Goal: Communication & Community: Answer question/provide support

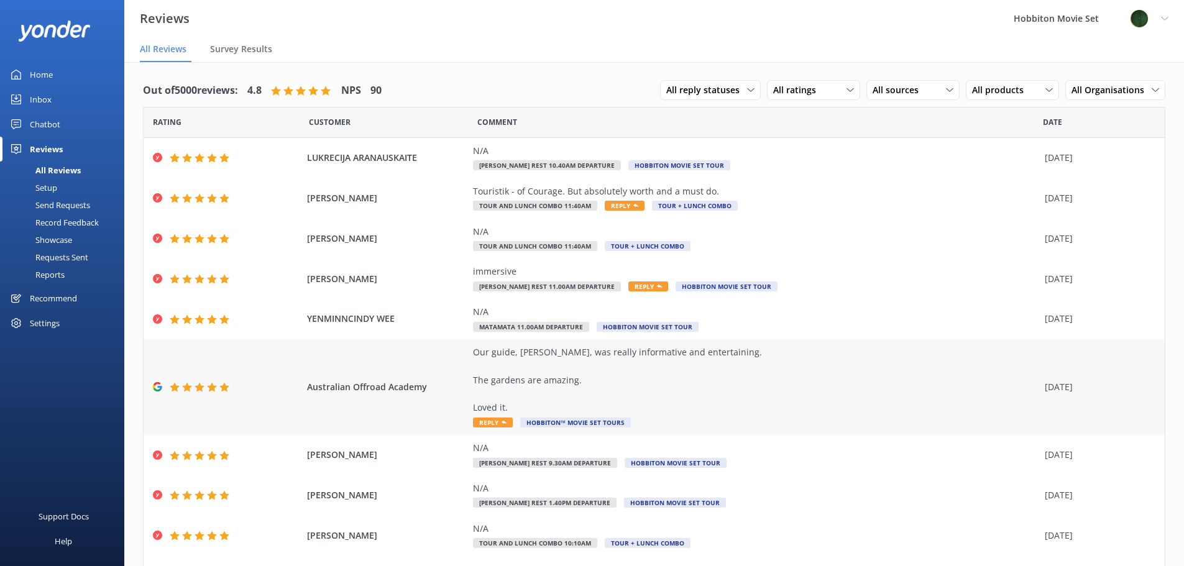
scroll to position [71, 0]
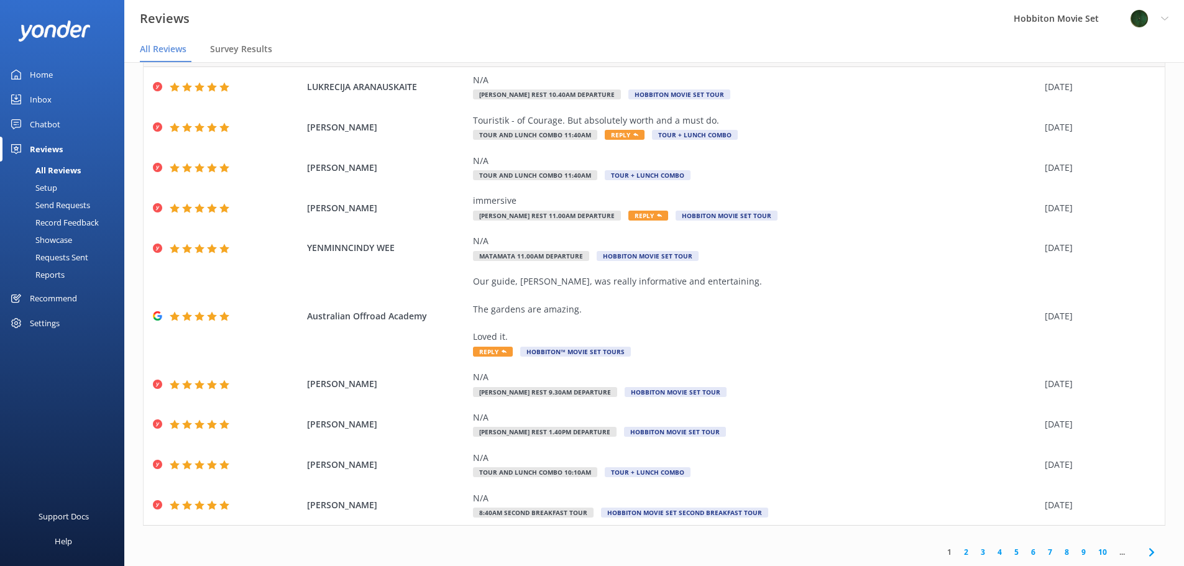
click at [958, 549] on link "2" at bounding box center [966, 552] width 17 height 12
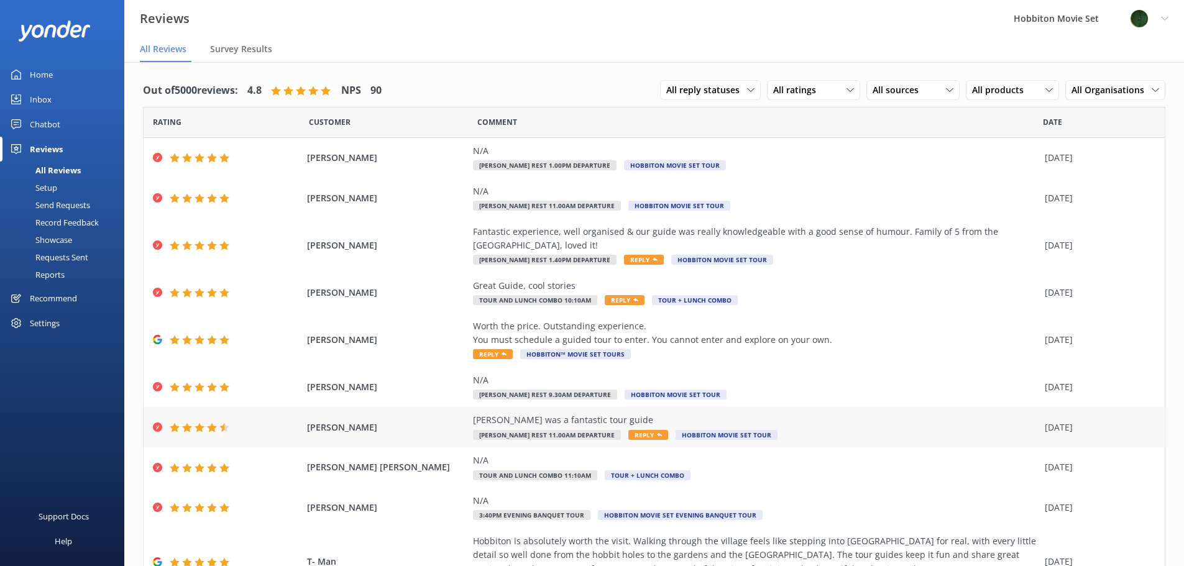
scroll to position [57, 0]
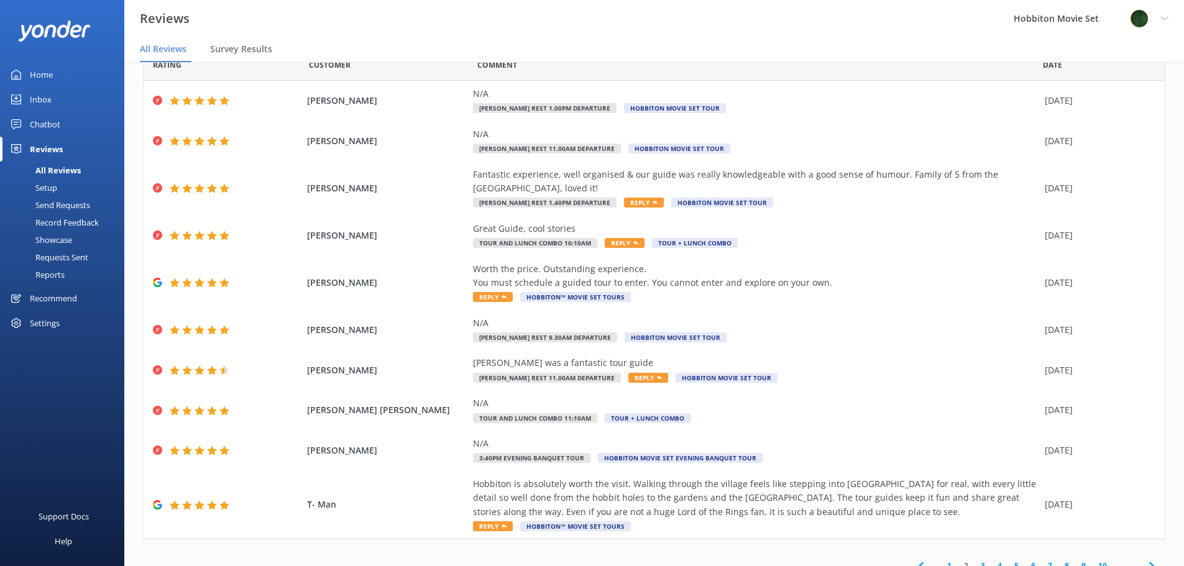
click at [974, 560] on link "3" at bounding box center [982, 566] width 17 height 12
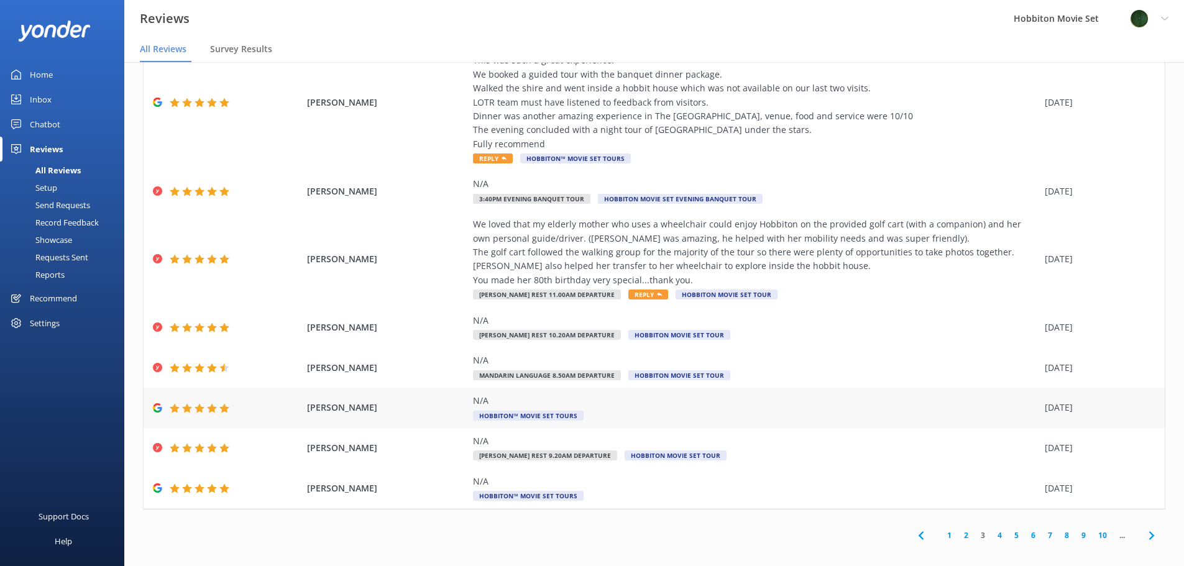
scroll to position [25, 0]
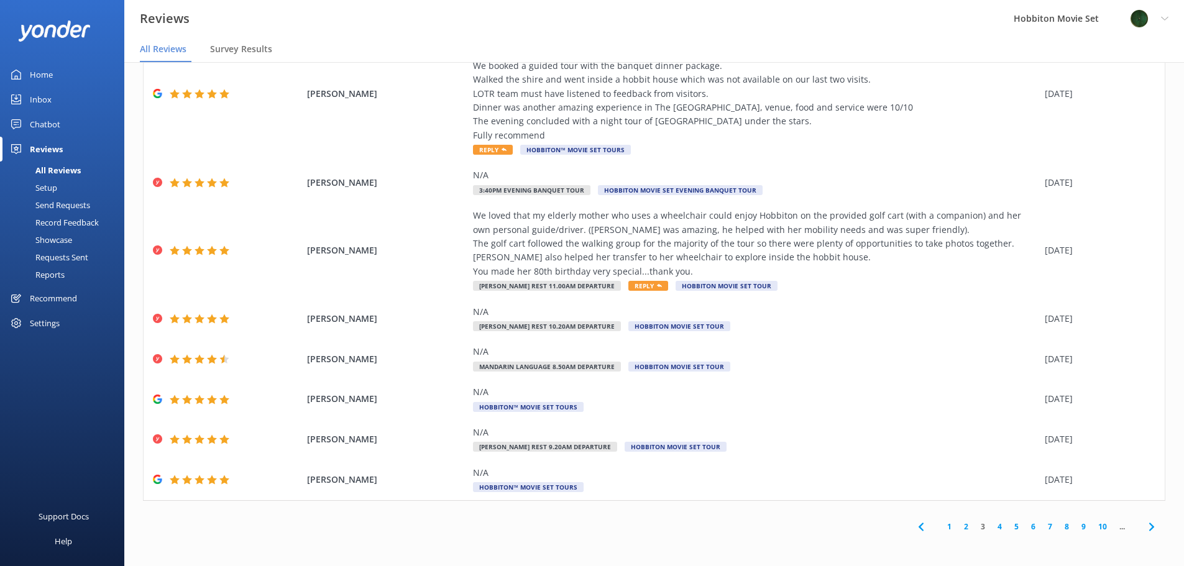
click at [991, 527] on link "4" at bounding box center [999, 527] width 17 height 12
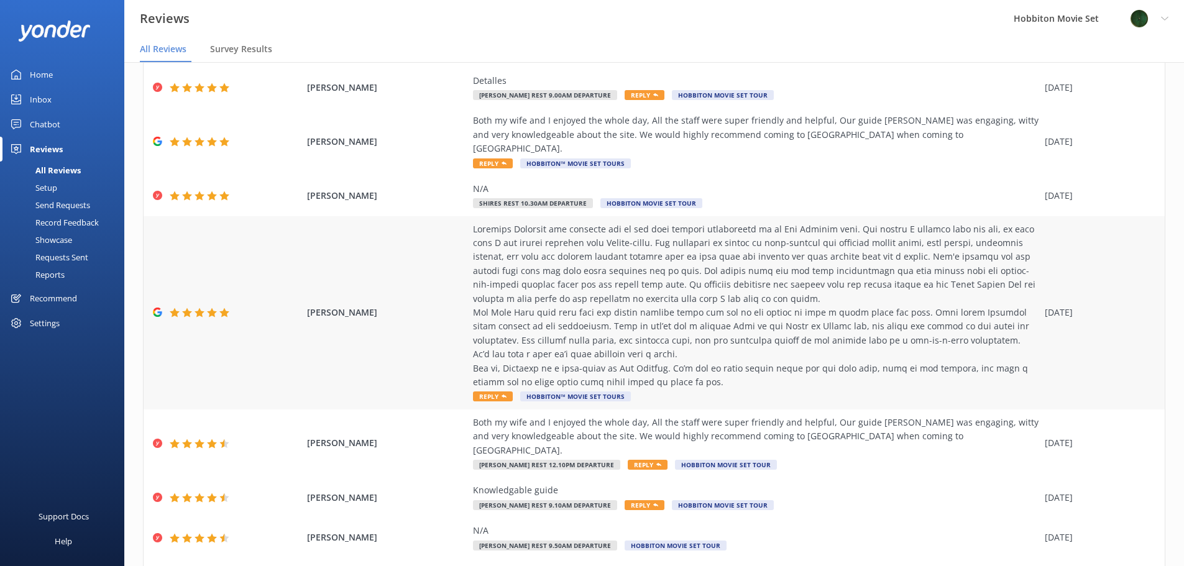
scroll to position [207, 0]
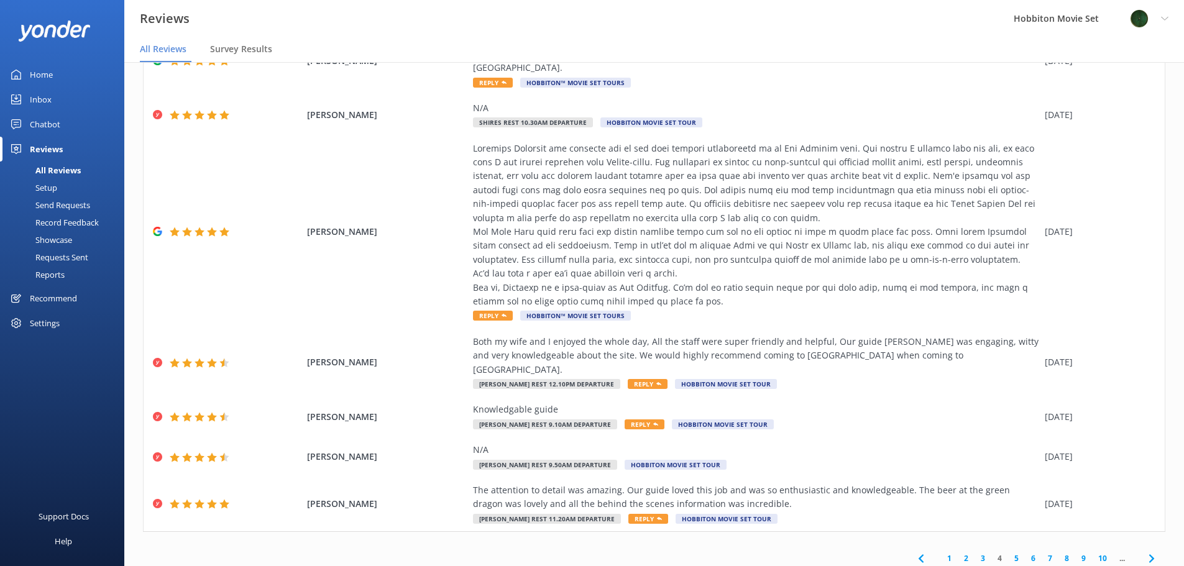
click at [1008, 552] on link "5" at bounding box center [1016, 558] width 17 height 12
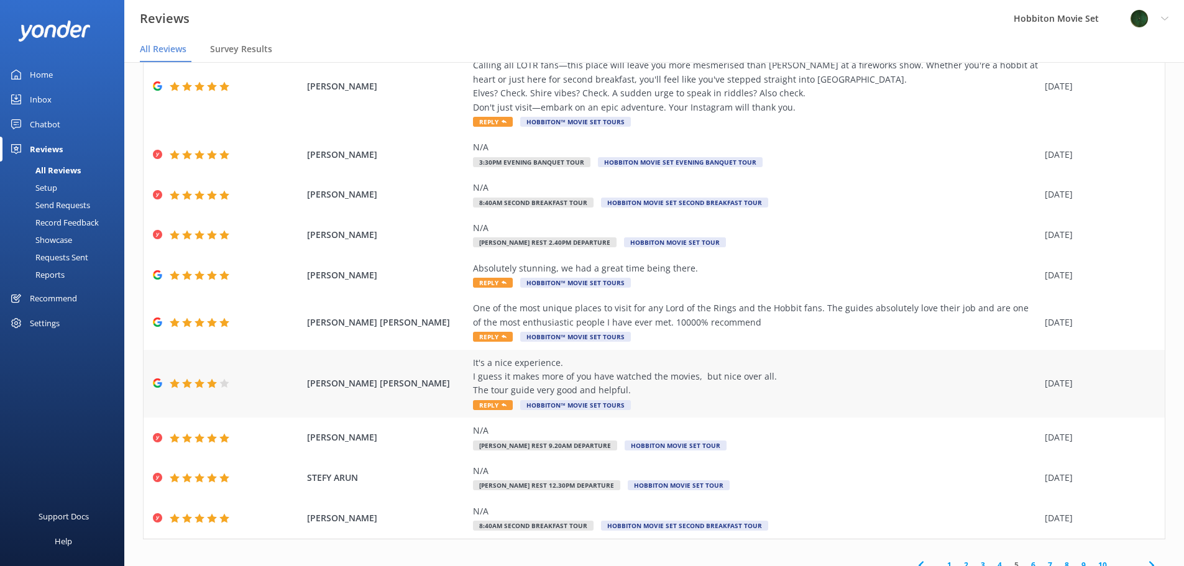
scroll to position [113, 0]
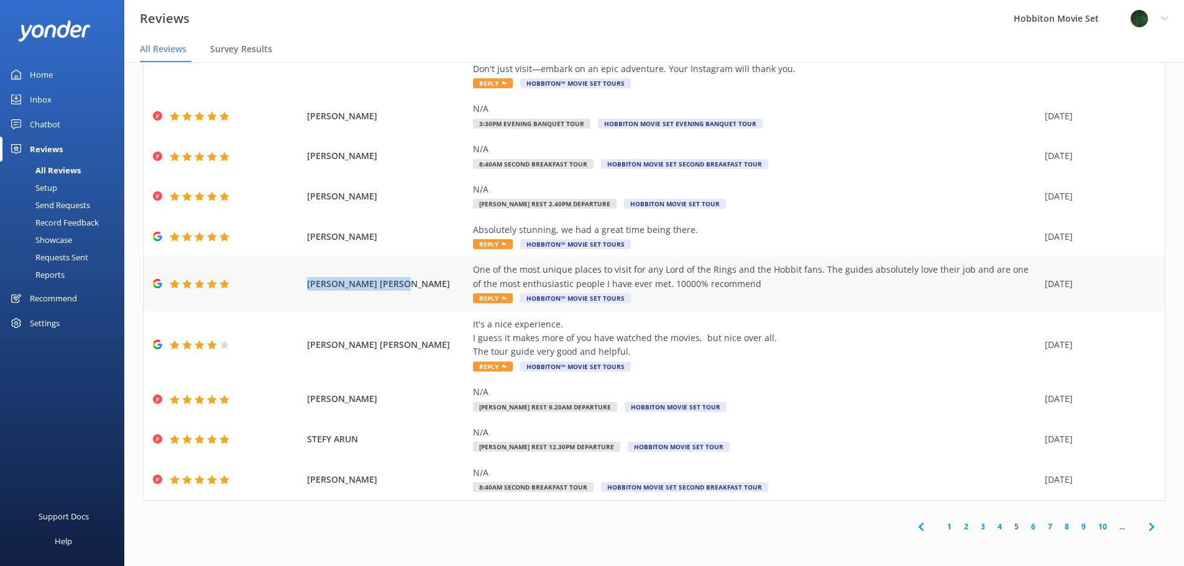
drag, startPoint x: 303, startPoint y: 281, endPoint x: 408, endPoint y: 293, distance: 106.4
click at [408, 293] on div "[PERSON_NAME] [PERSON_NAME] One of the most unique places to visit for any Lord…" at bounding box center [654, 284] width 1021 height 54
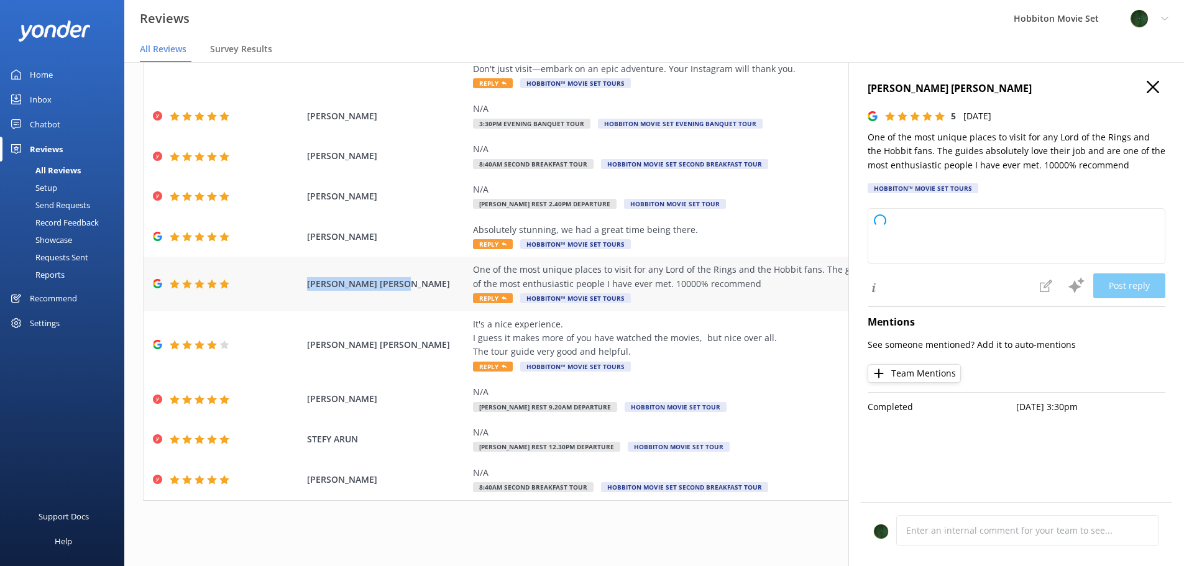
copy span "[PERSON_NAME] [PERSON_NAME]"
type textarea "Thank you so much for your wonderful review! We're thrilled to hear you had suc…"
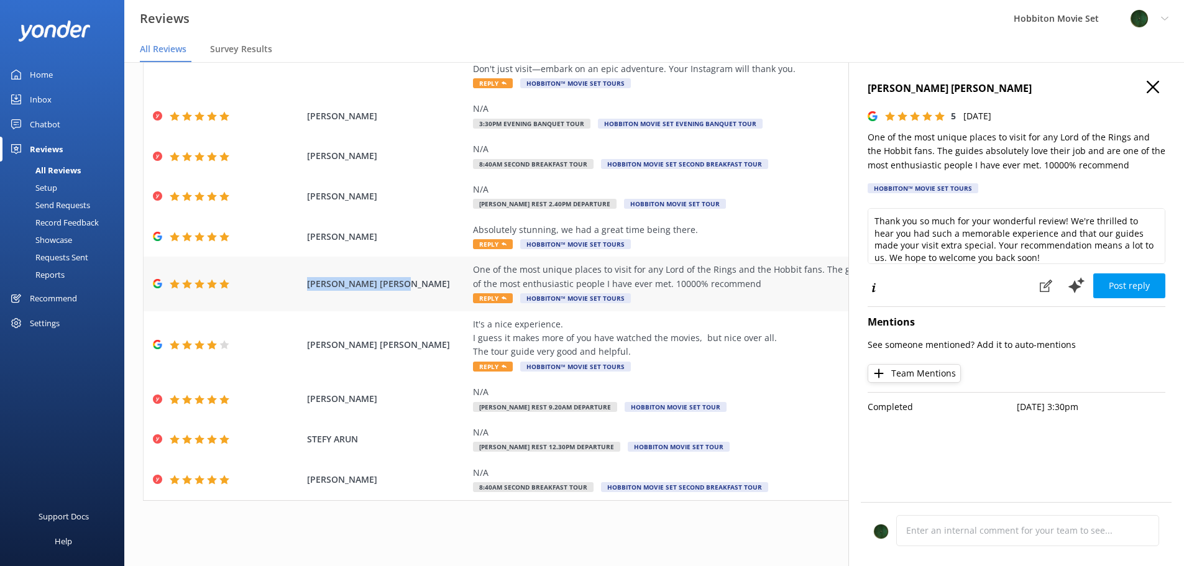
click at [606, 268] on div "One of the most unique places to visit for any Lord of the Rings and the Hobbit…" at bounding box center [755, 277] width 565 height 28
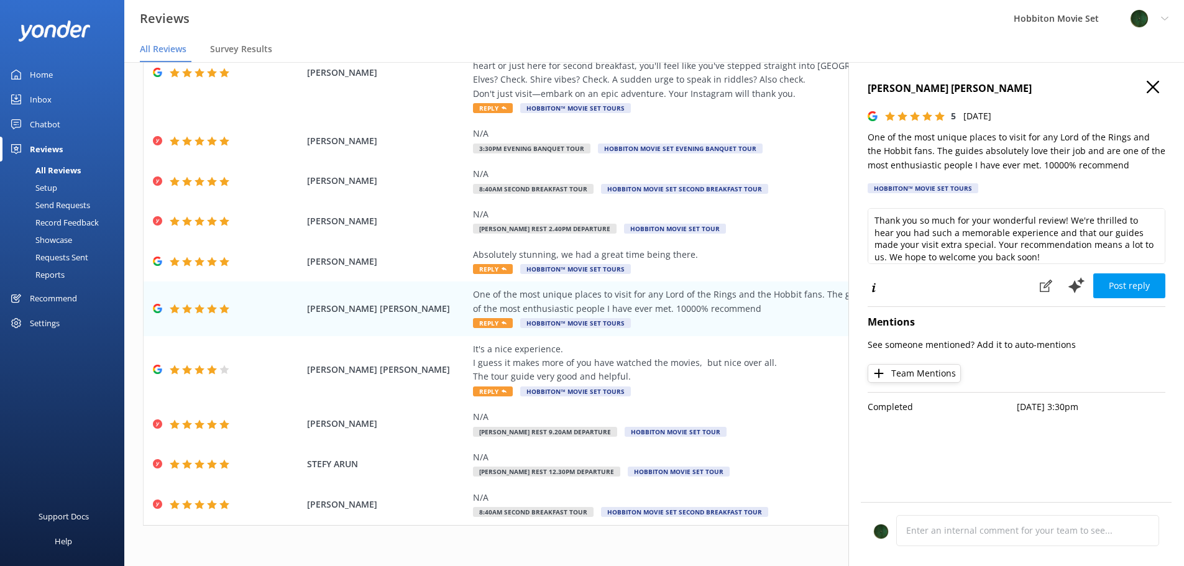
scroll to position [0, 0]
click at [1153, 82] on icon at bounding box center [1152, 87] width 12 height 12
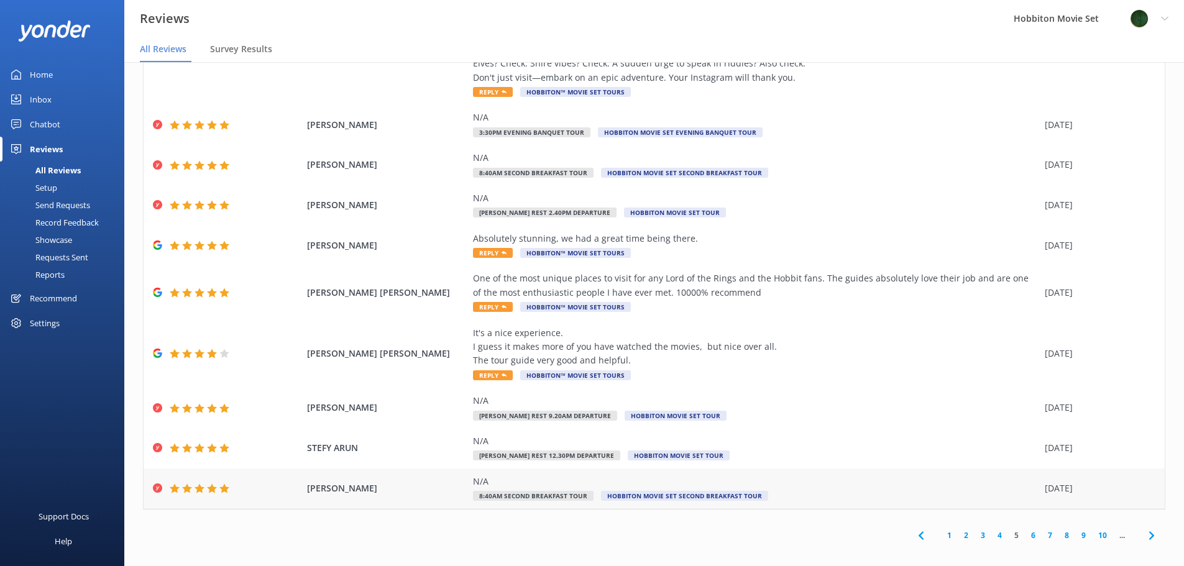
scroll to position [25, 0]
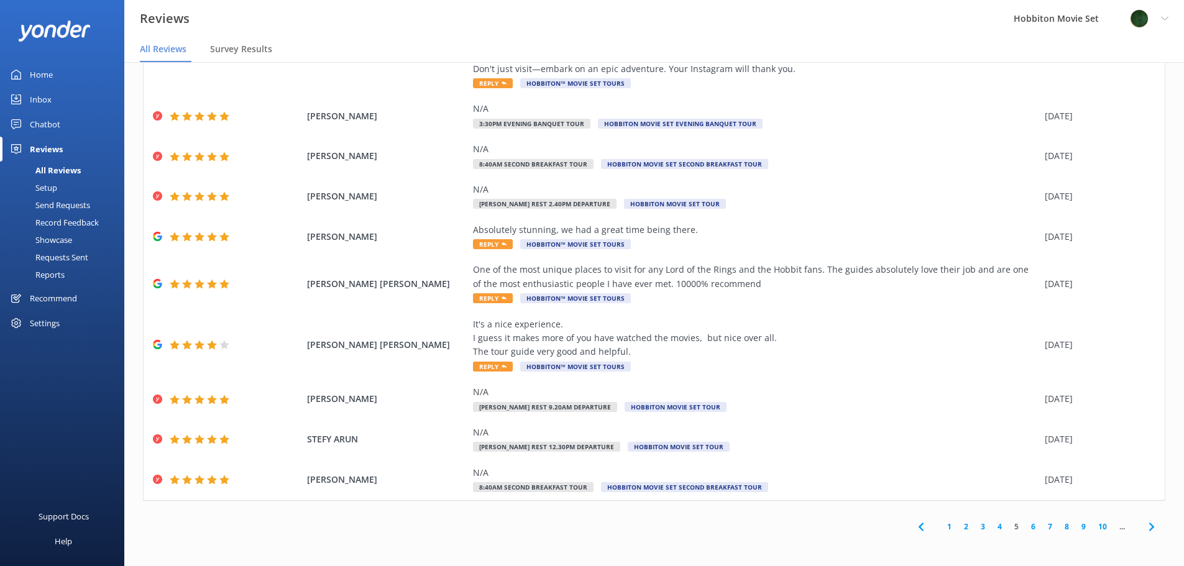
click at [1025, 525] on link "6" at bounding box center [1033, 527] width 17 height 12
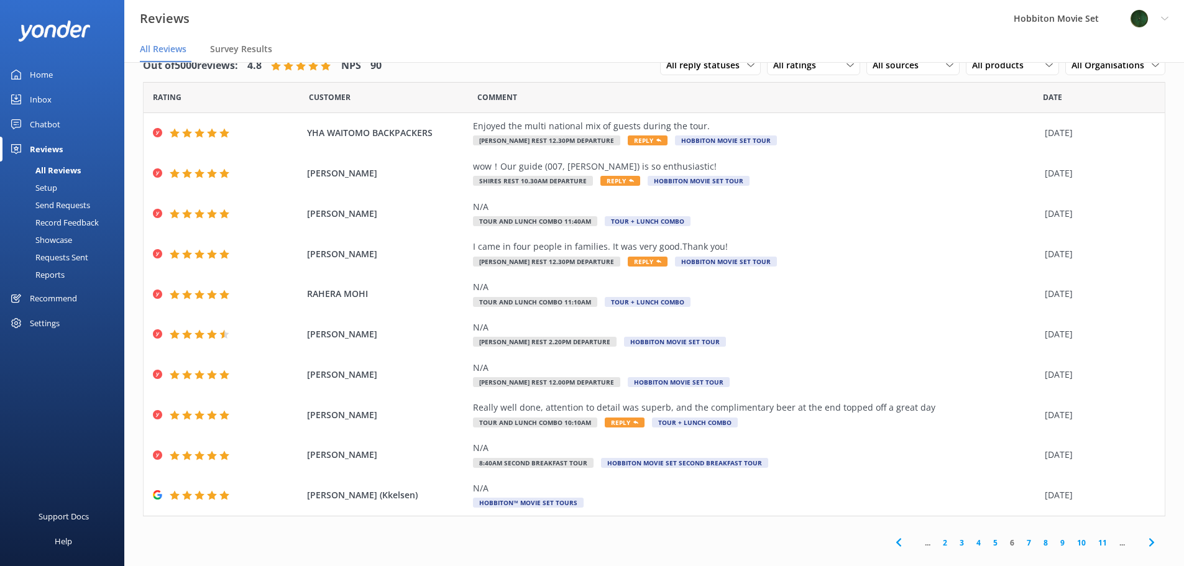
click at [1020, 547] on link "7" at bounding box center [1028, 543] width 17 height 12
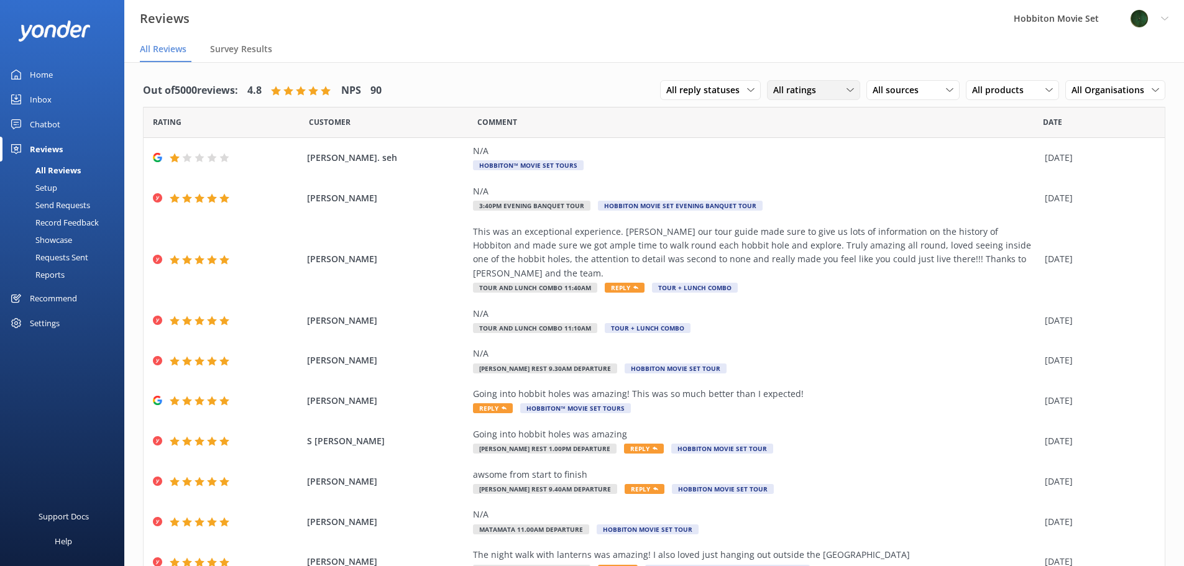
click at [832, 91] on div "All ratings" at bounding box center [813, 90] width 87 height 14
click at [236, 48] on span "Survey Results" at bounding box center [241, 49] width 62 height 12
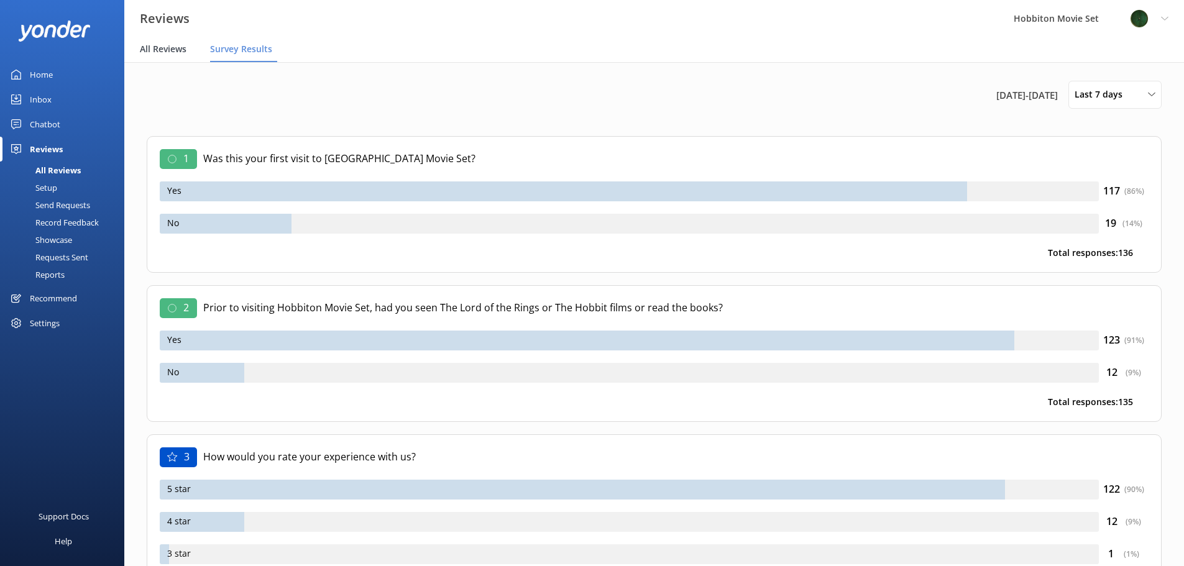
click at [173, 45] on span "All Reviews" at bounding box center [163, 49] width 47 height 12
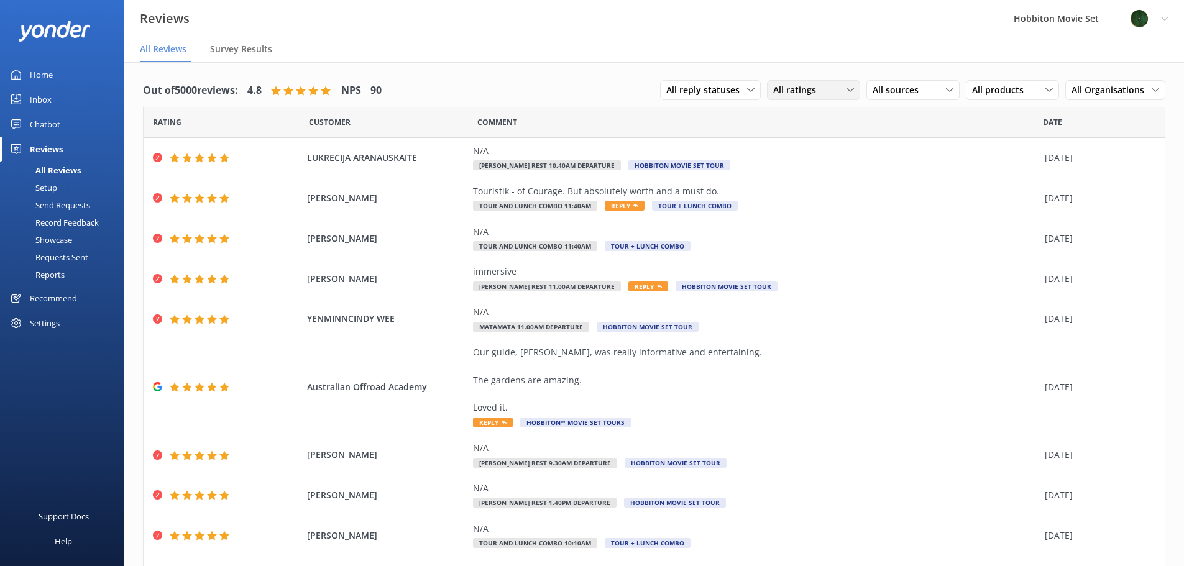
click at [847, 91] on div "All ratings" at bounding box center [813, 90] width 87 height 14
click at [789, 167] on div "Passives" at bounding box center [809, 166] width 48 height 12
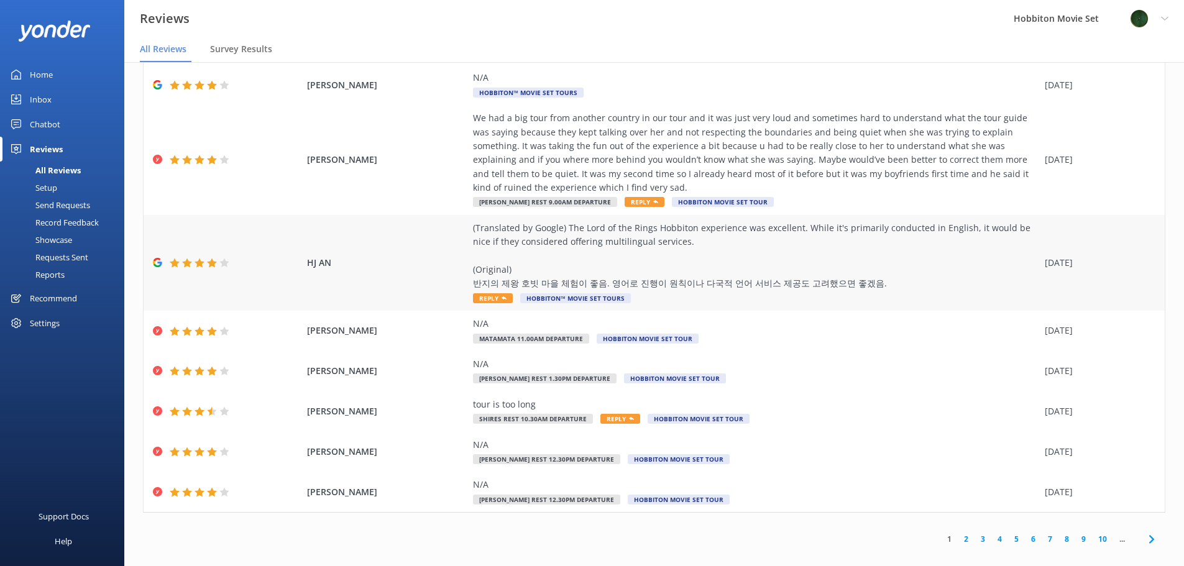
scroll to position [25, 0]
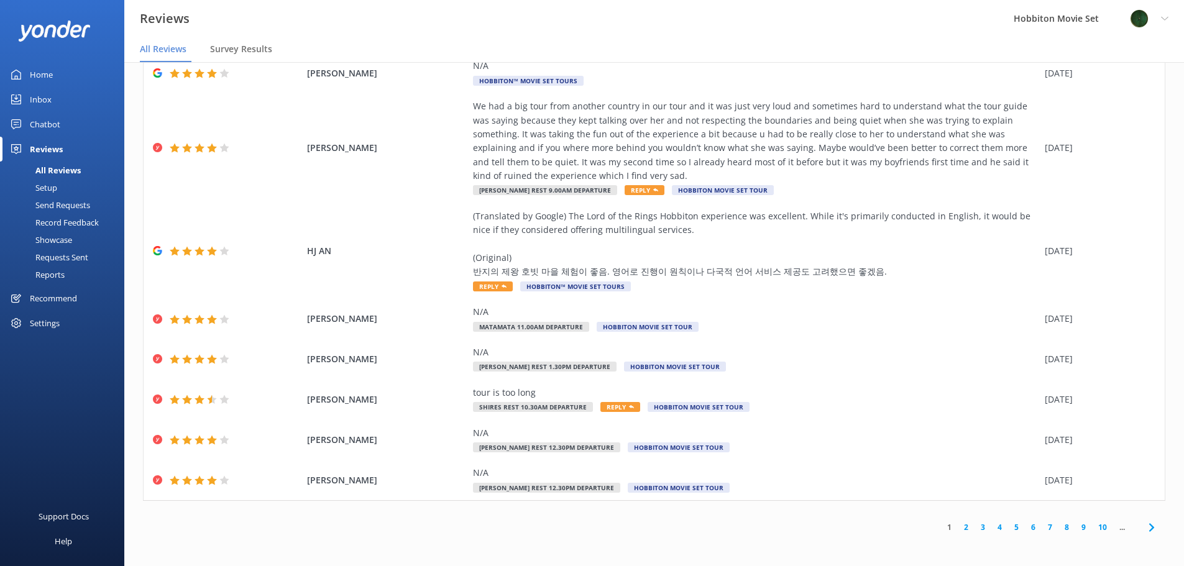
click at [958, 529] on link "2" at bounding box center [966, 527] width 17 height 12
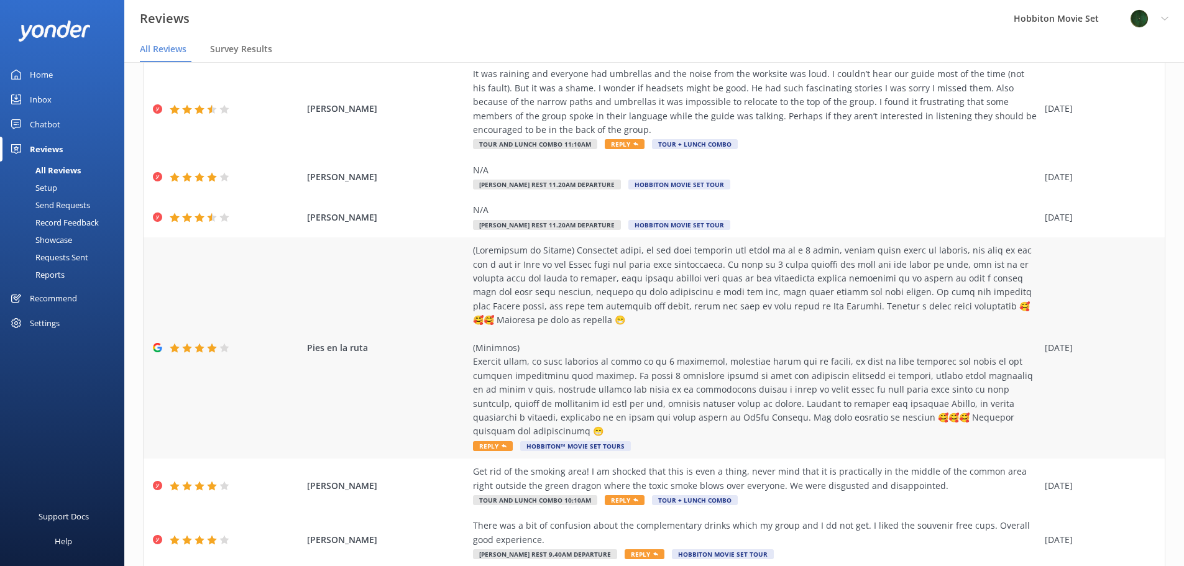
scroll to position [294, 0]
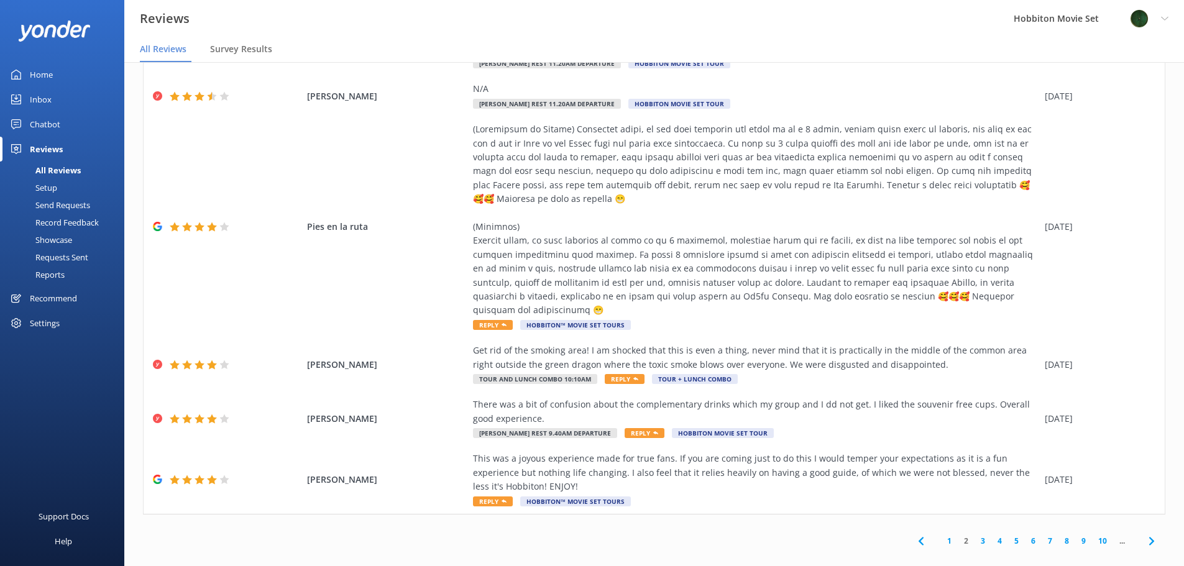
click at [974, 535] on link "3" at bounding box center [982, 541] width 17 height 12
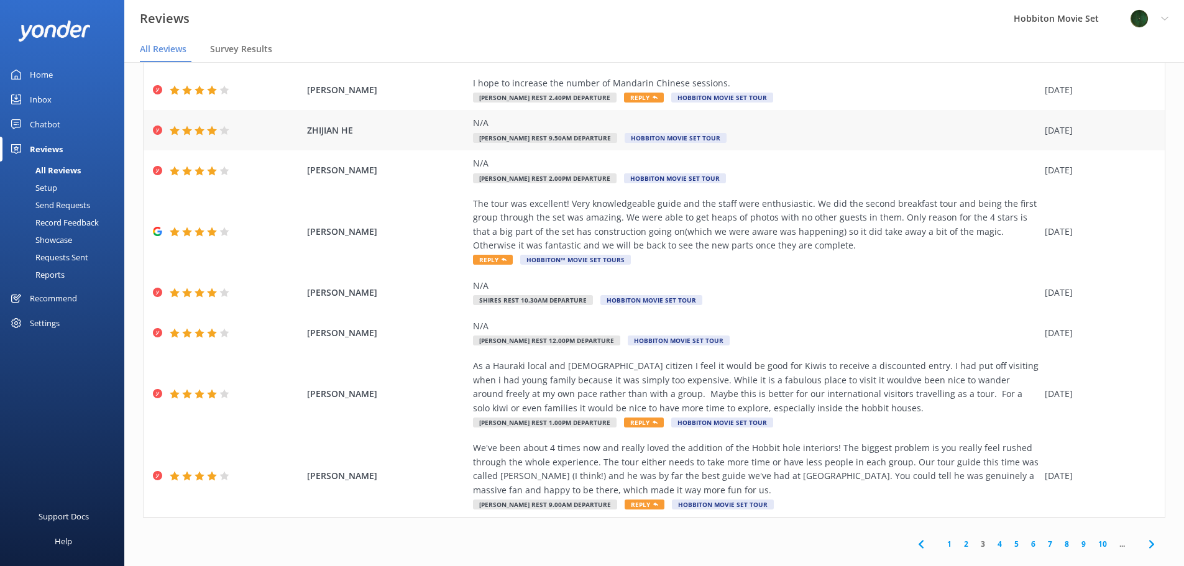
scroll to position [140, 0]
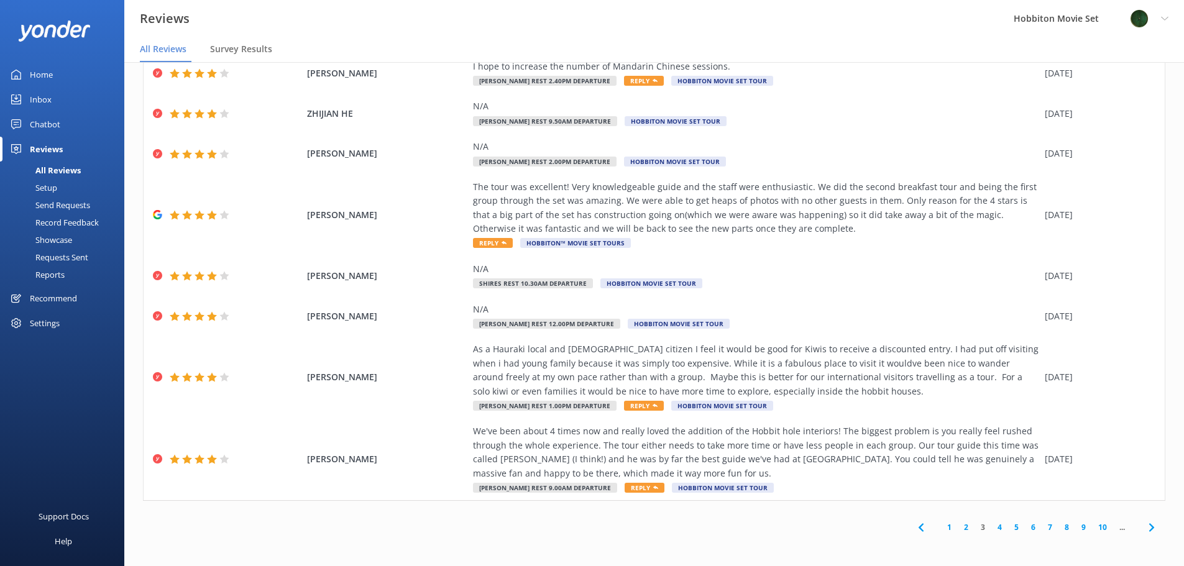
click at [992, 528] on link "4" at bounding box center [999, 527] width 17 height 12
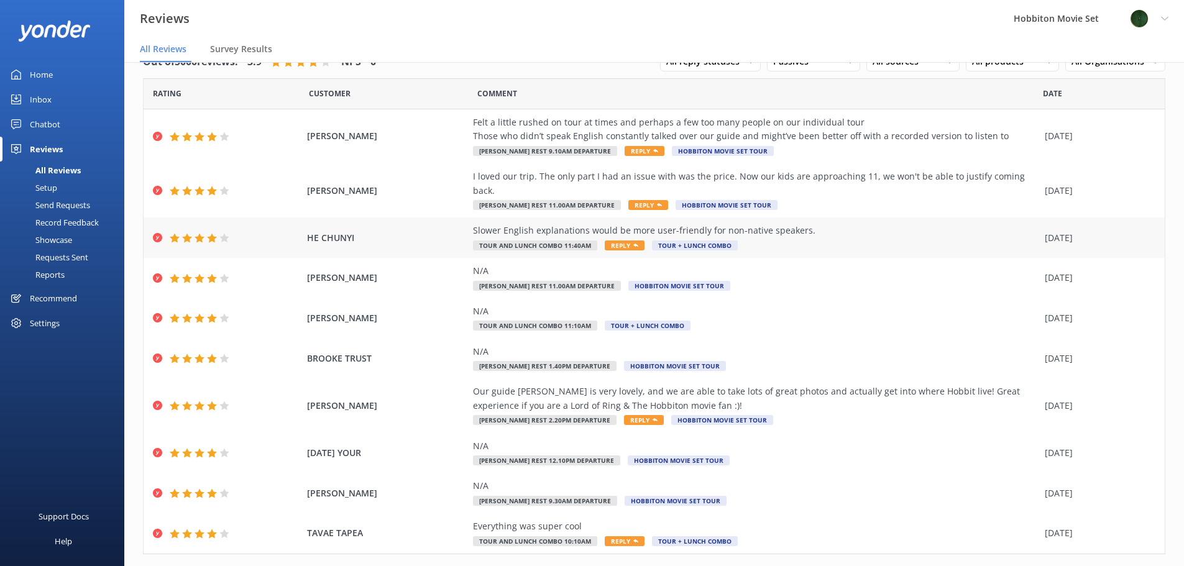
scroll to position [43, 0]
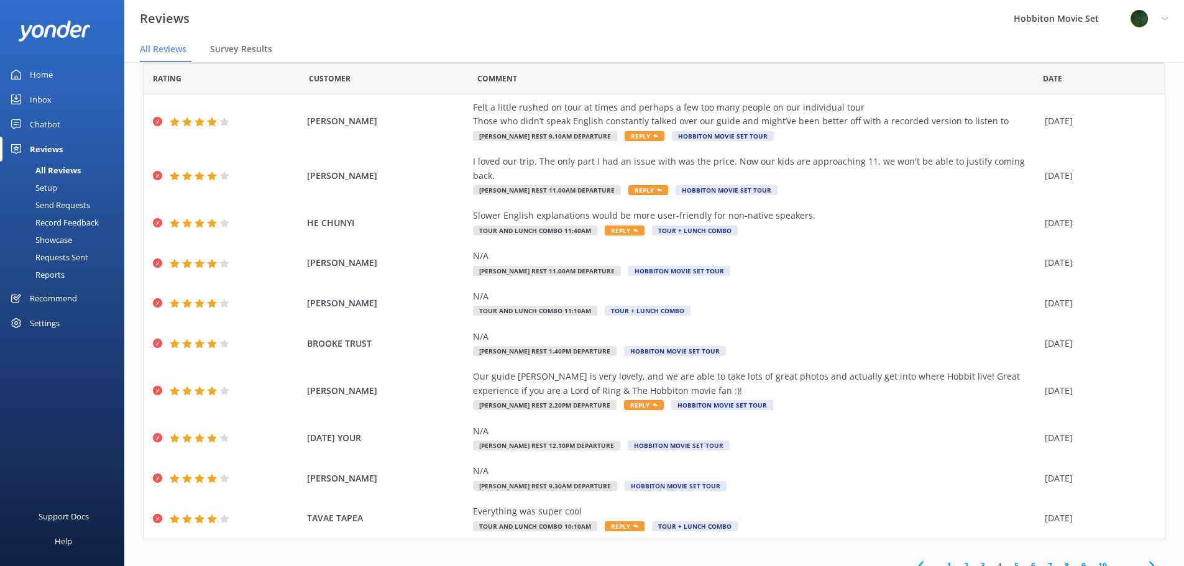
click at [1008, 560] on link "5" at bounding box center [1016, 566] width 17 height 12
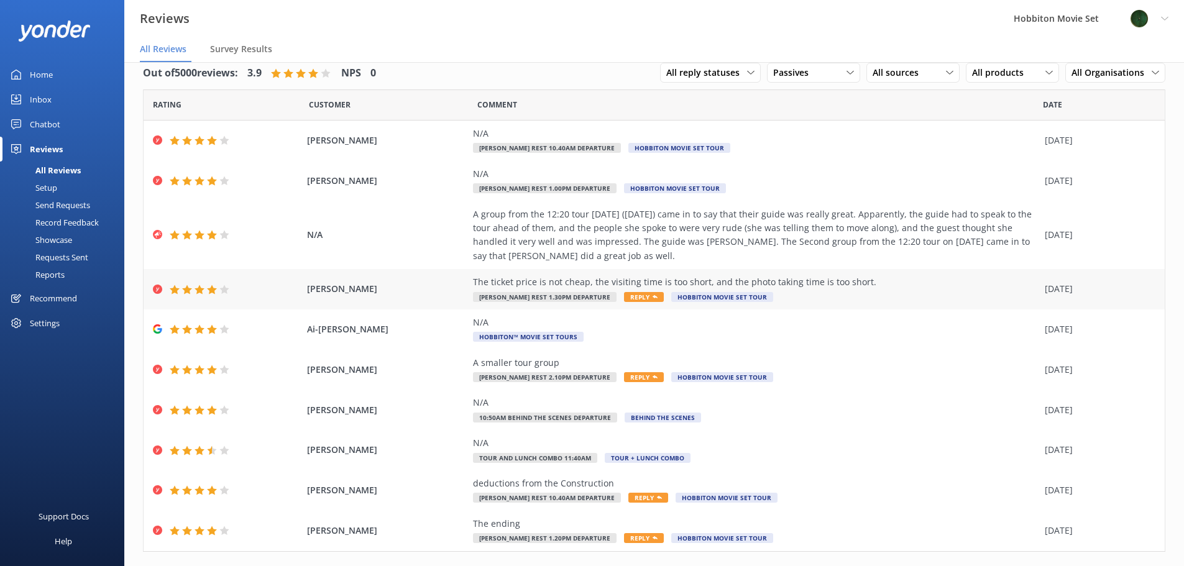
scroll to position [43, 0]
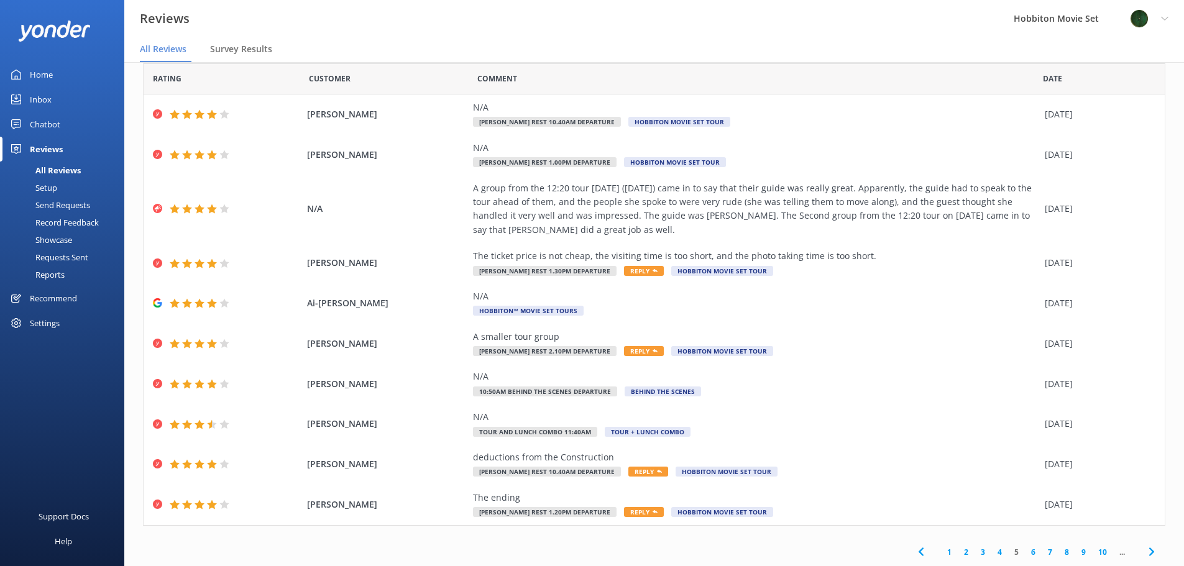
click at [1025, 552] on link "6" at bounding box center [1033, 552] width 17 height 12
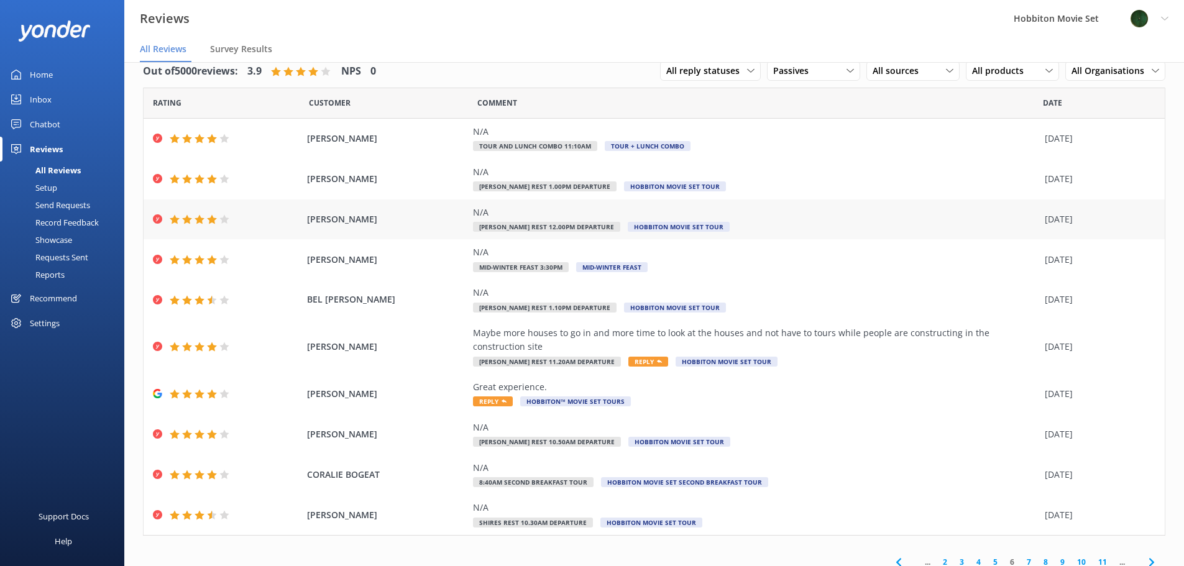
scroll to position [29, 0]
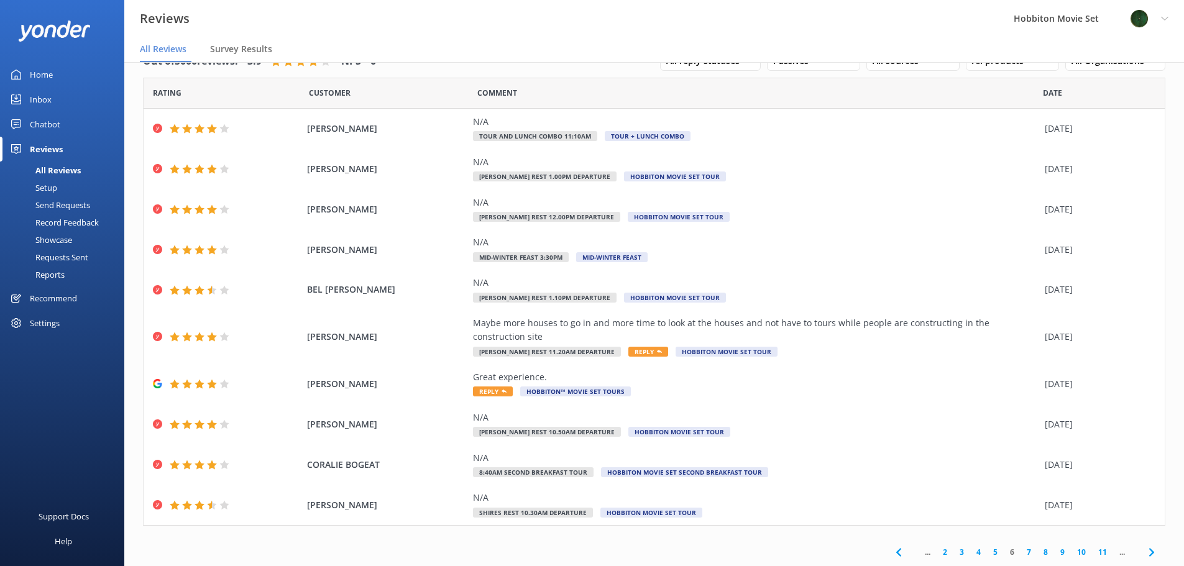
click at [1020, 553] on link "7" at bounding box center [1028, 552] width 17 height 12
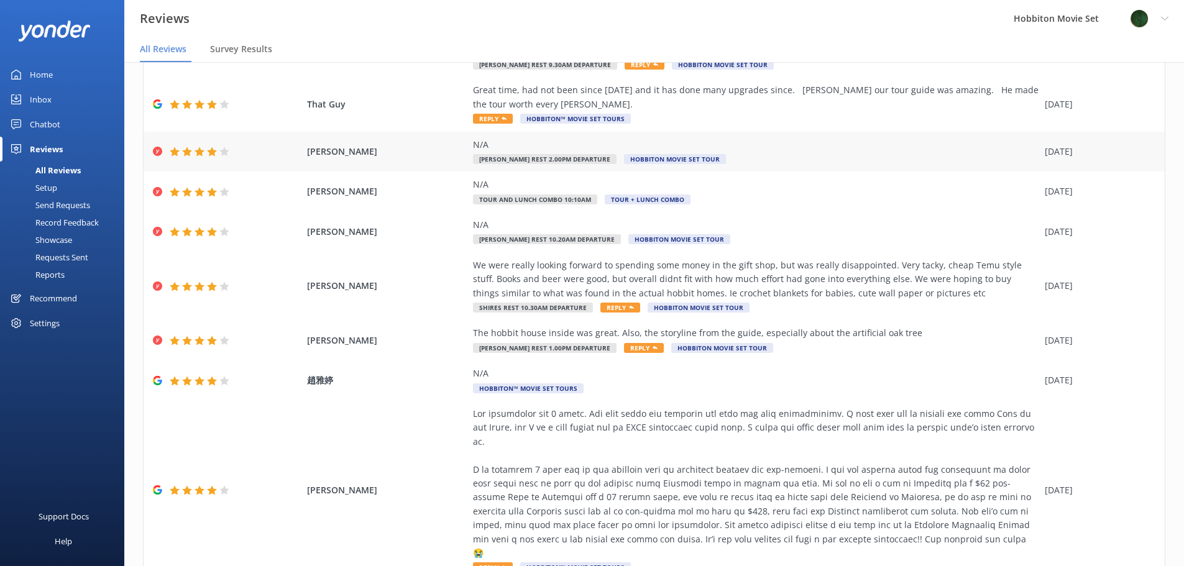
scroll to position [196, 0]
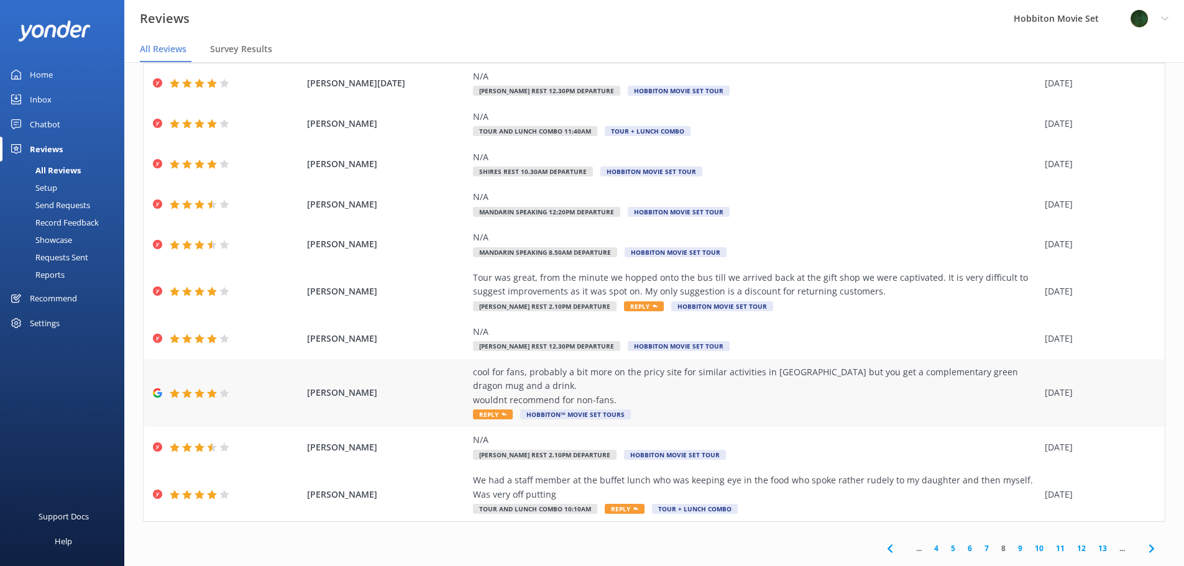
scroll to position [25, 0]
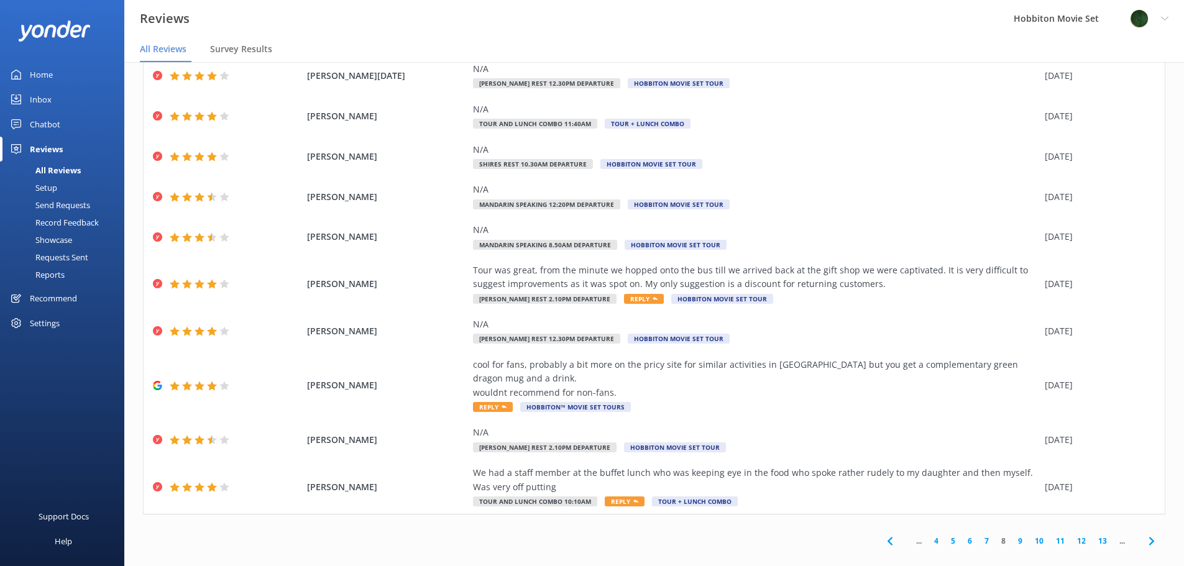
click at [1012, 535] on link "9" at bounding box center [1020, 541] width 17 height 12
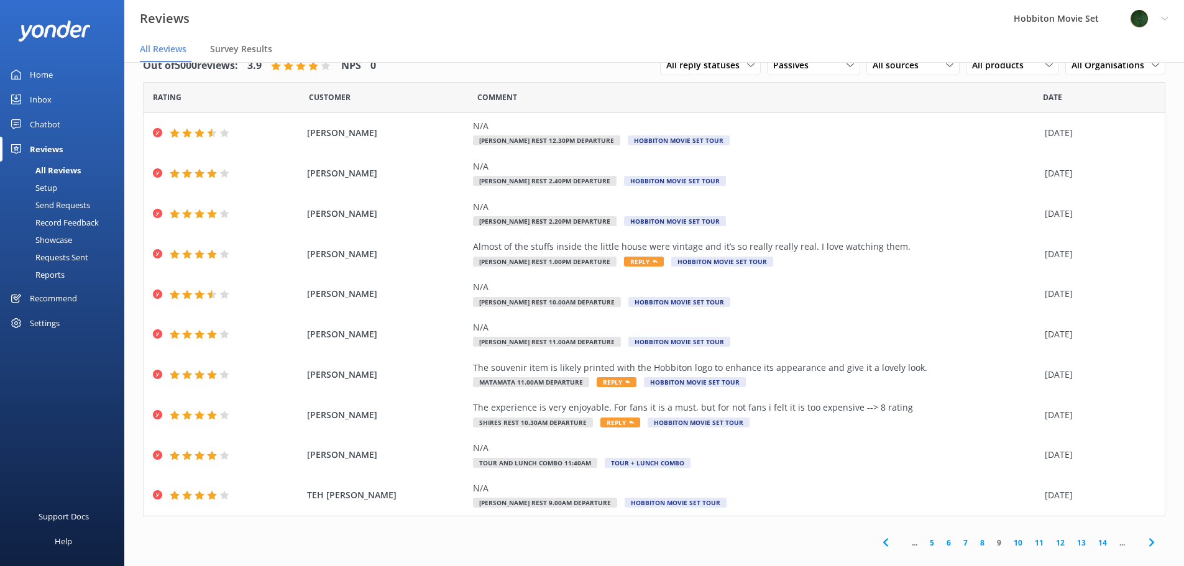
click at [1007, 545] on link "10" at bounding box center [1017, 543] width 21 height 12
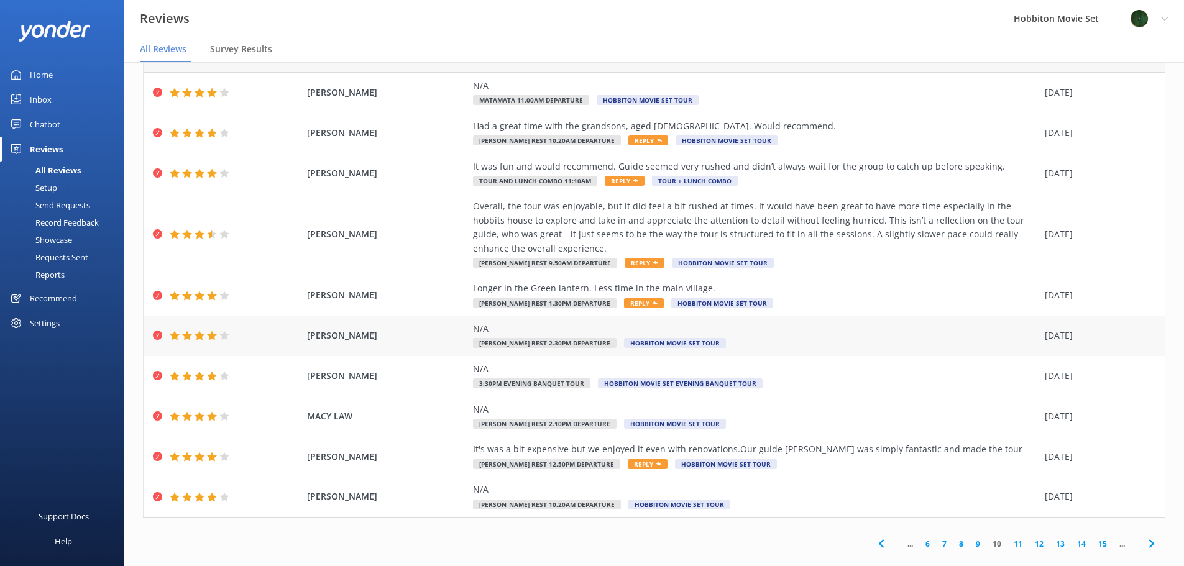
scroll to position [57, 0]
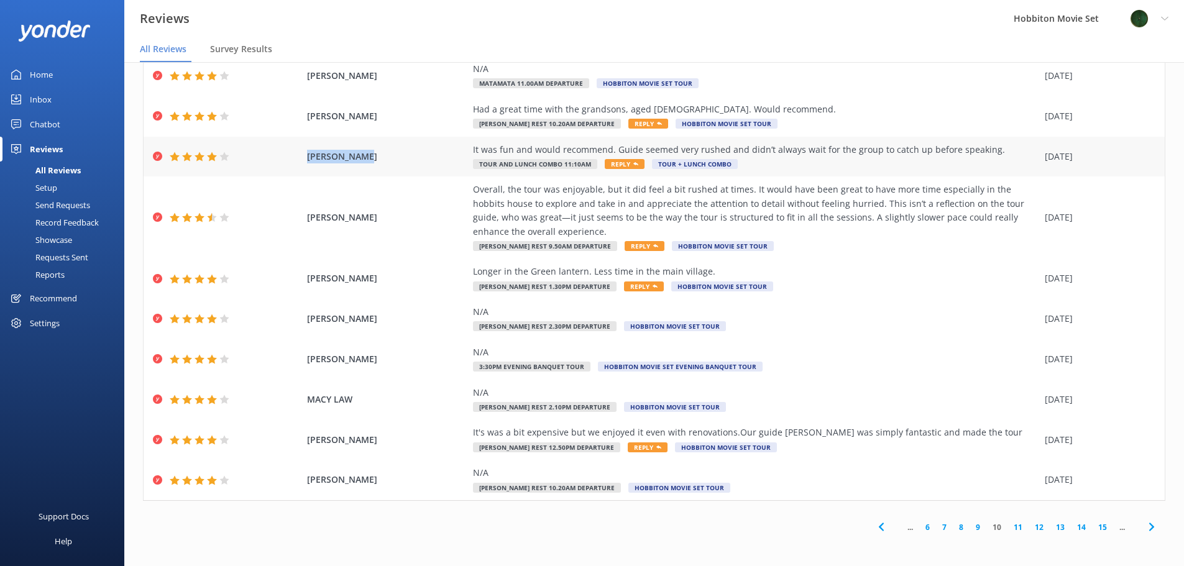
drag, startPoint x: 372, startPoint y: 155, endPoint x: 302, endPoint y: 160, distance: 69.7
click at [302, 160] on div "[PERSON_NAME] It was fun and would recommend. Guide seemed very rushed and didn…" at bounding box center [654, 157] width 1021 height 40
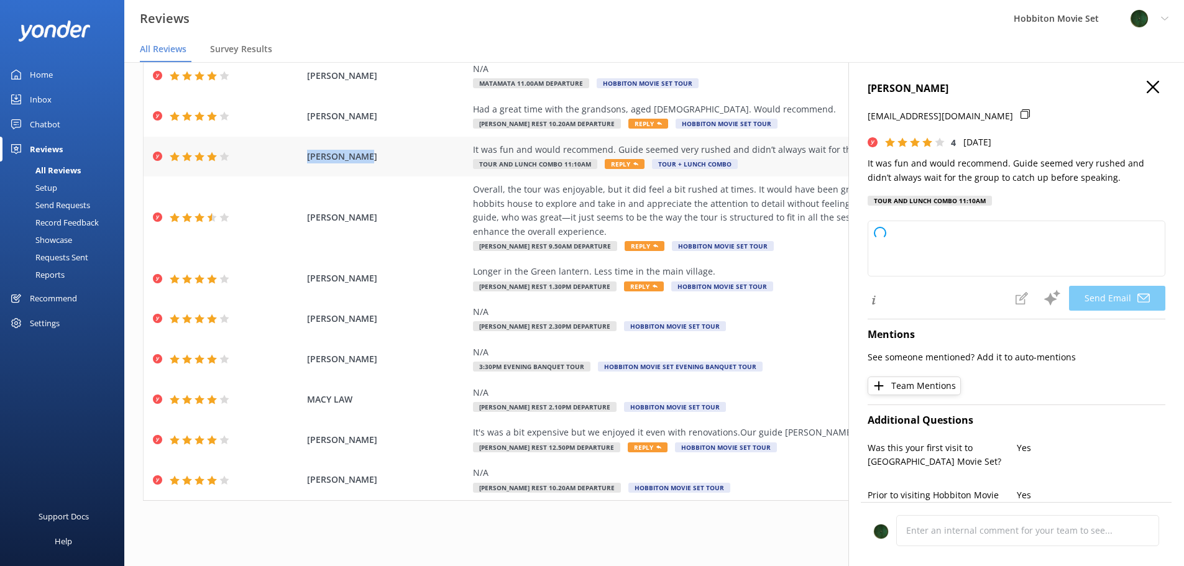
copy span "[PERSON_NAME]"
type textarea "Thank you for your feedback, [PERSON_NAME]! We're glad you had fun and apprecia…"
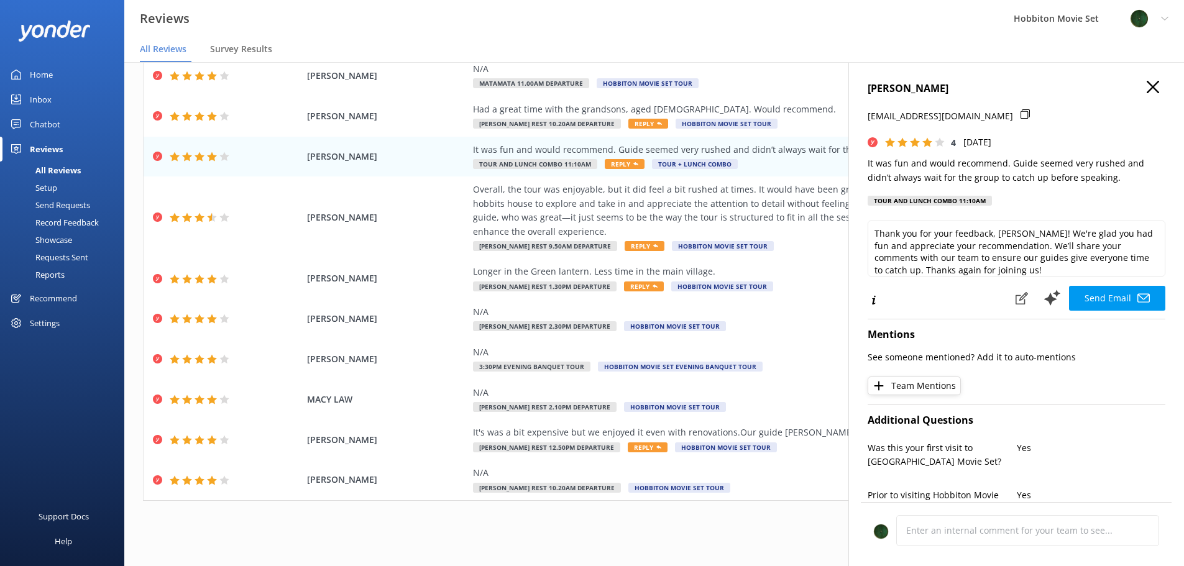
click at [510, 526] on div "... 6 7 8 9 10 11 12 13 14 15 ..." at bounding box center [654, 527] width 1022 height 28
click at [564, 511] on div "Out of 5000 reviews: 3.9 NPS 0 All reply statuses All reply statuses Needs a re…" at bounding box center [653, 267] width 1059 height 574
click at [1146, 90] on icon at bounding box center [1152, 87] width 12 height 12
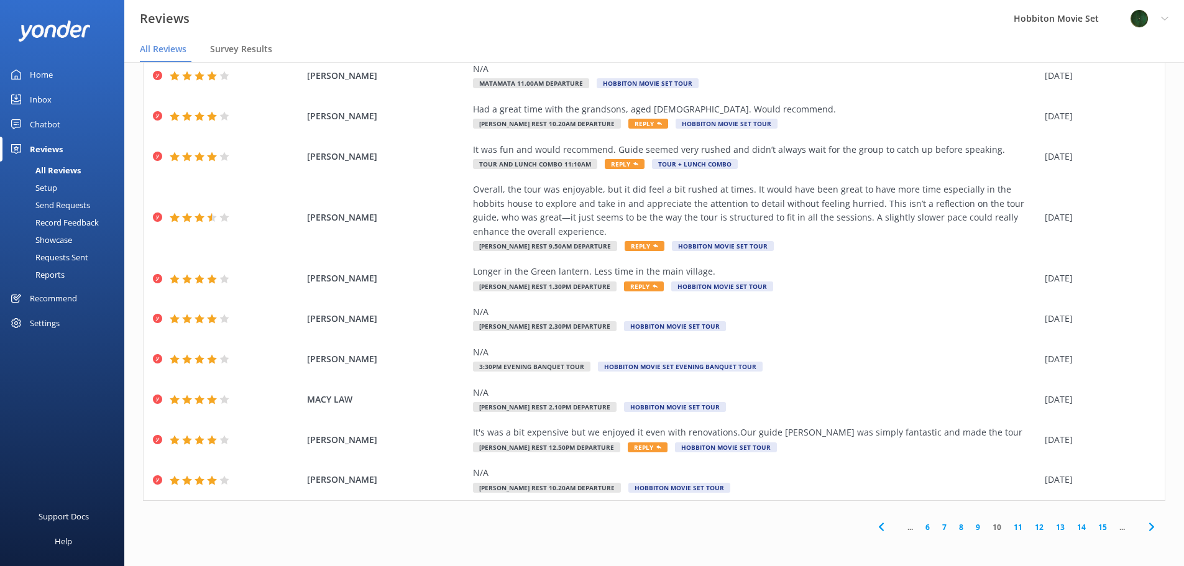
click at [1011, 526] on link "11" at bounding box center [1017, 527] width 21 height 12
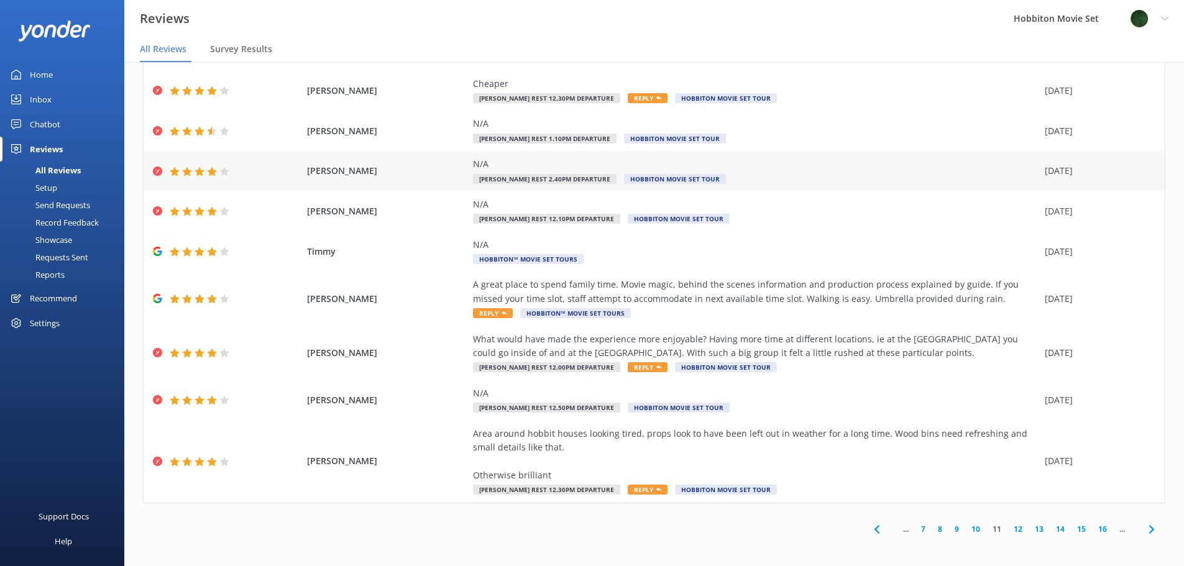
scroll to position [113, 0]
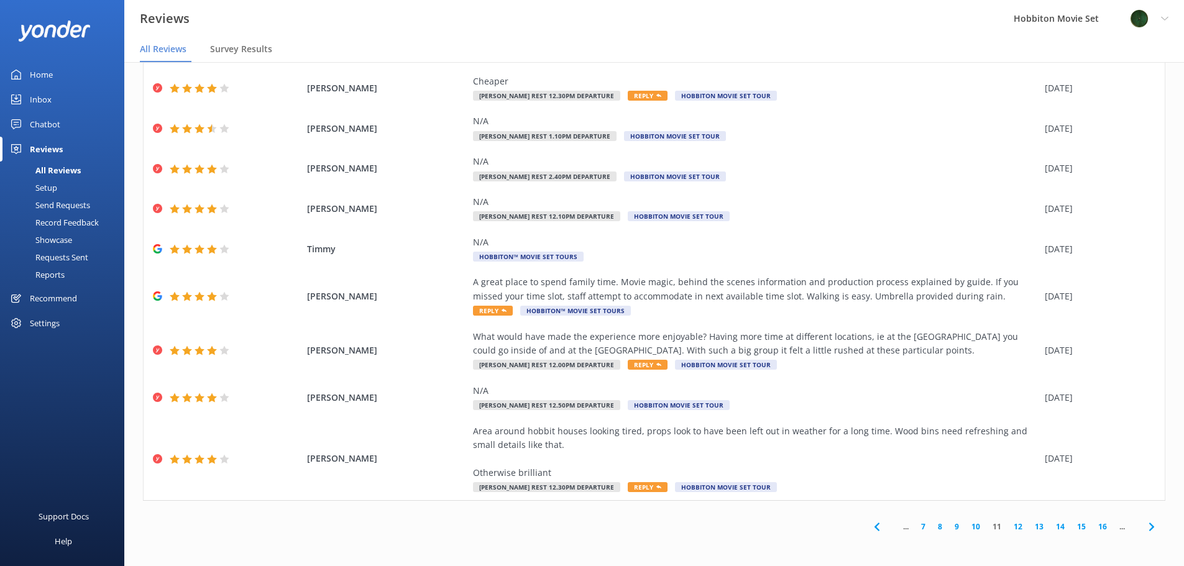
click at [1010, 526] on link "12" at bounding box center [1017, 527] width 21 height 12
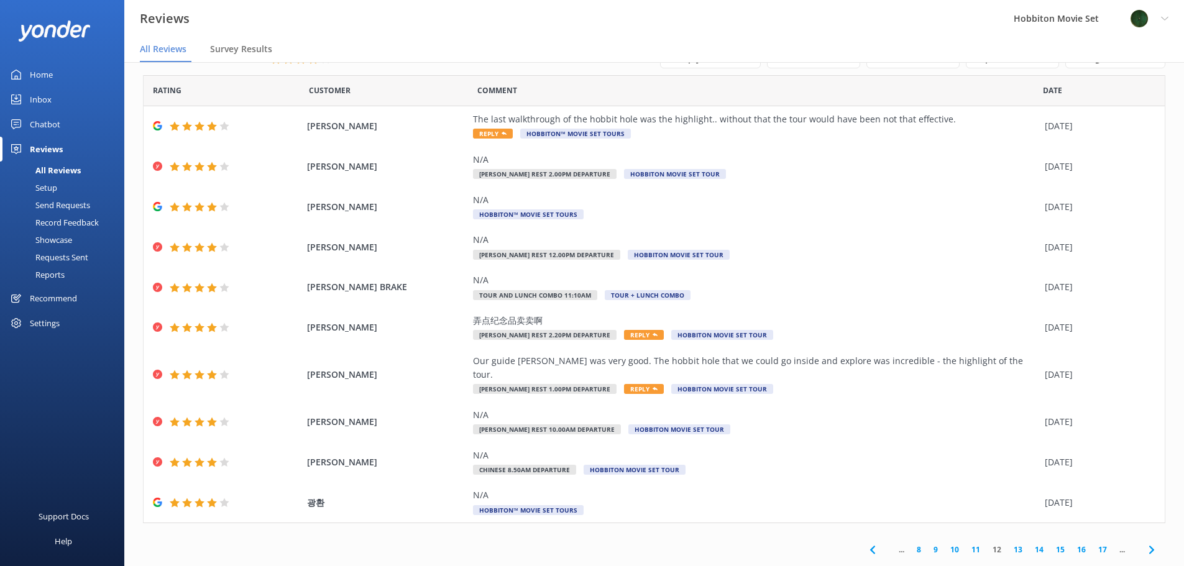
scroll to position [25, 0]
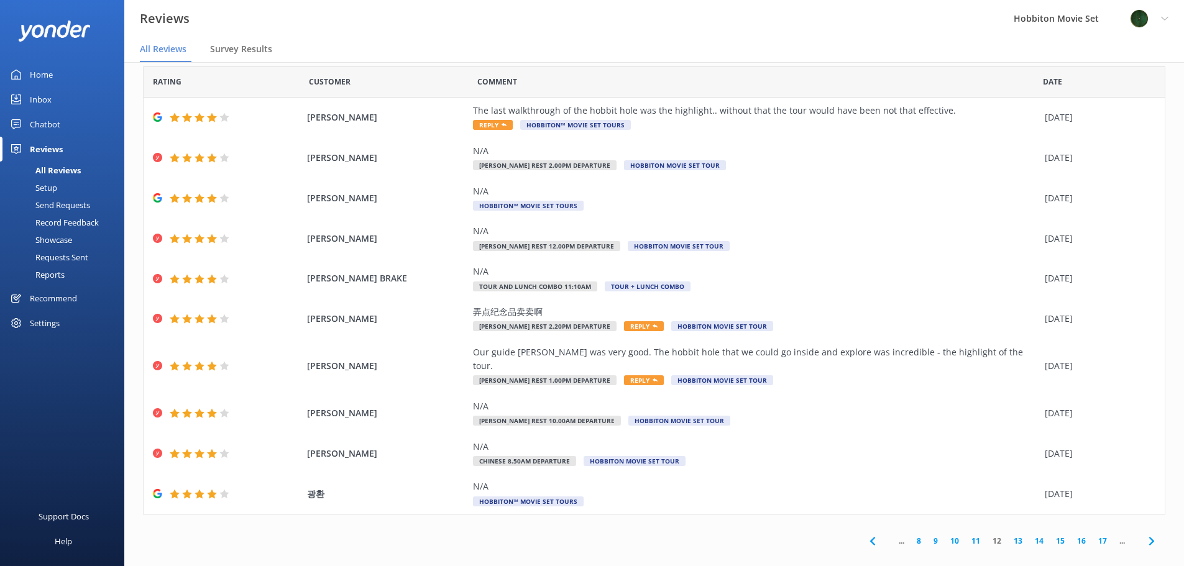
click at [1008, 535] on link "13" at bounding box center [1017, 541] width 21 height 12
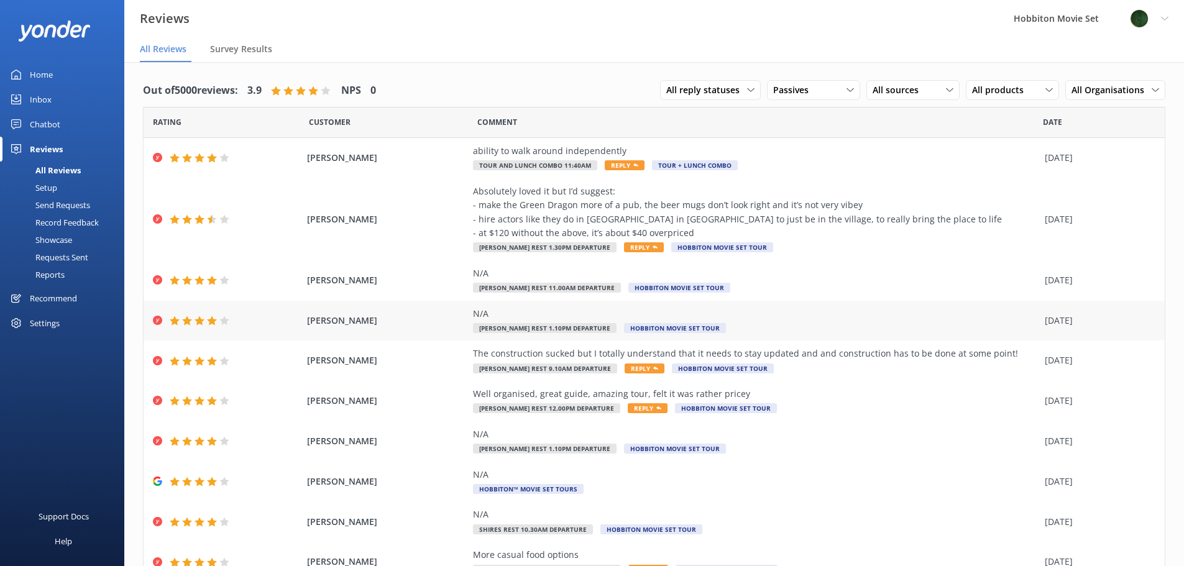
scroll to position [57, 0]
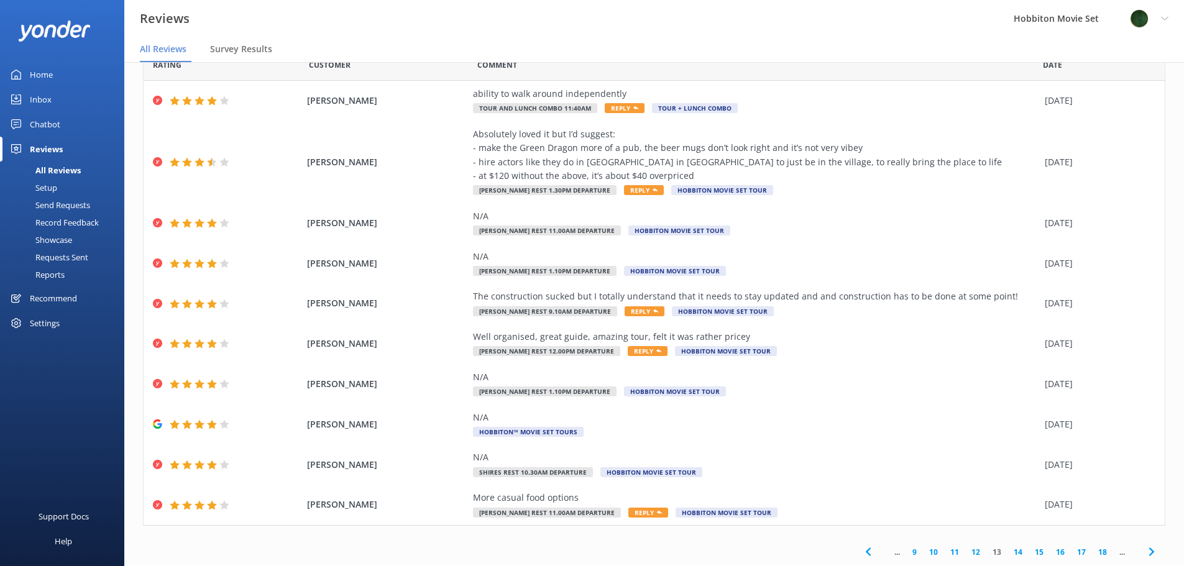
click at [1007, 551] on link "14" at bounding box center [1017, 552] width 21 height 12
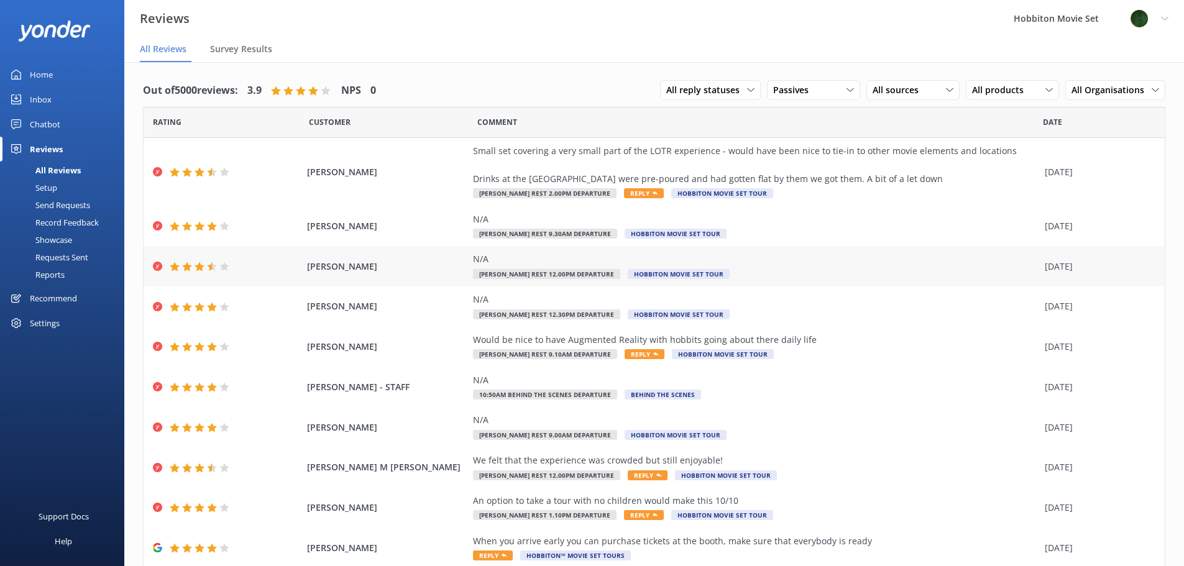
scroll to position [43, 0]
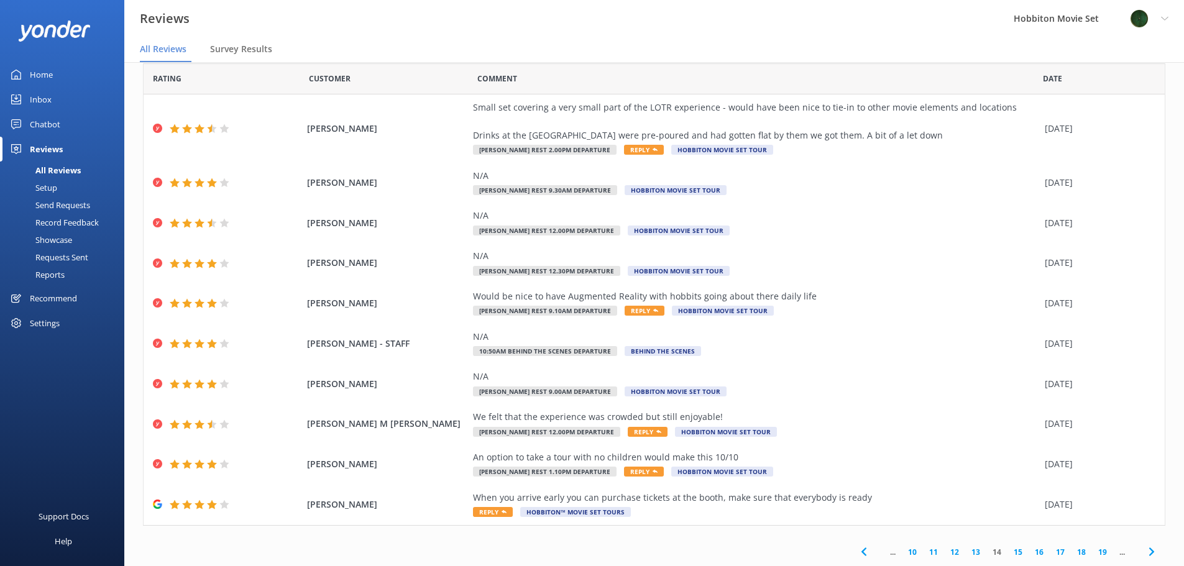
click at [1009, 552] on link "15" at bounding box center [1017, 552] width 21 height 12
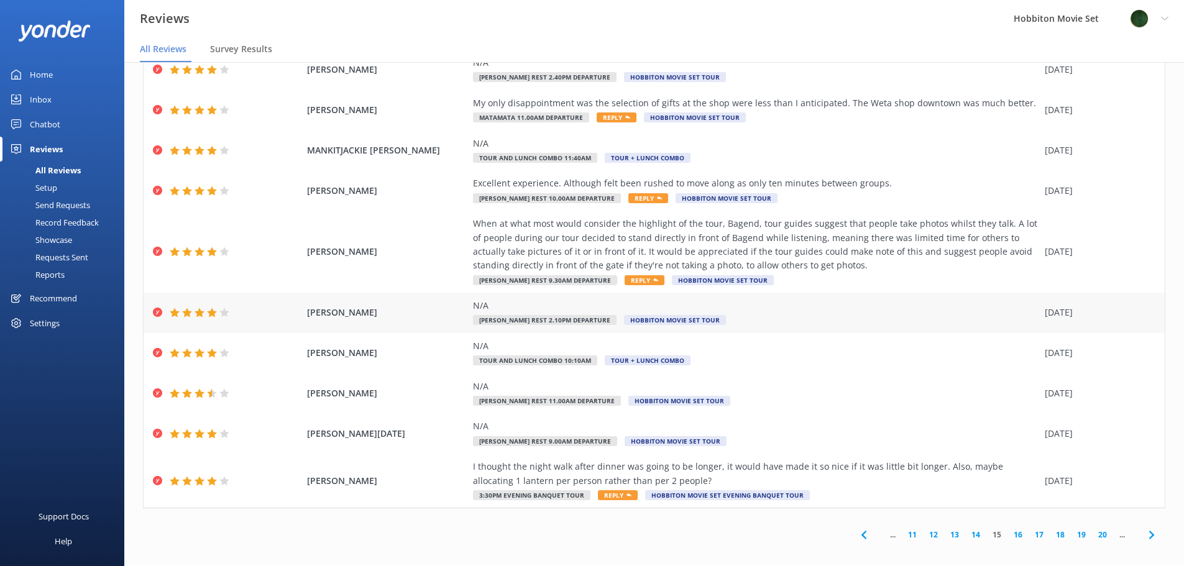
scroll to position [25, 0]
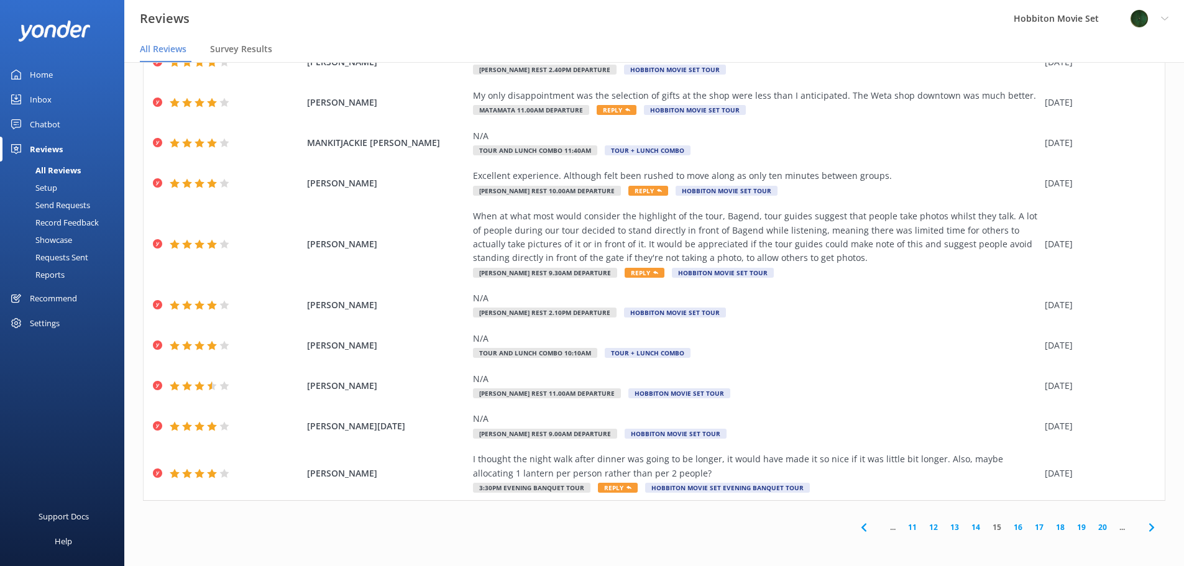
click at [1009, 524] on link "16" at bounding box center [1017, 527] width 21 height 12
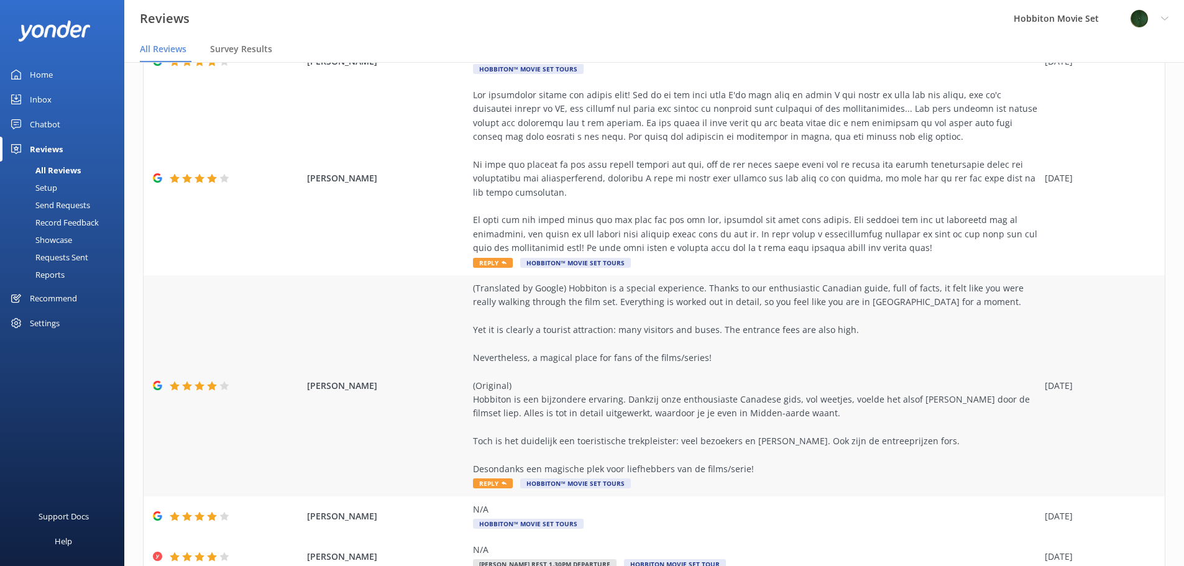
scroll to position [414, 0]
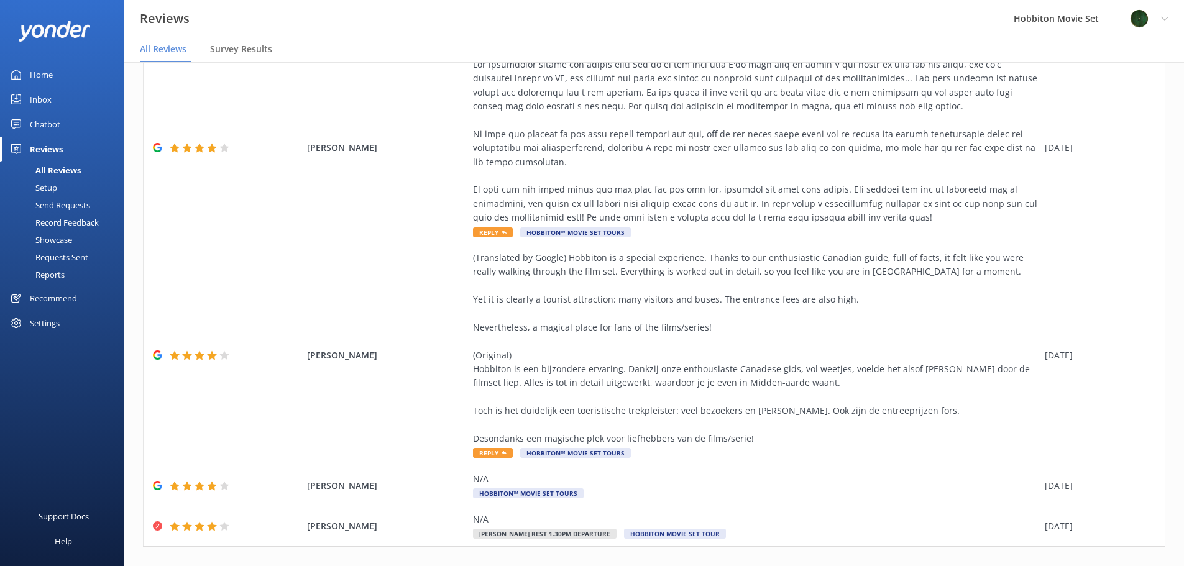
click at [1171, 18] on div "Profile Settings Logout" at bounding box center [1149, 18] width 70 height 37
click at [1097, 84] on link "Logout" at bounding box center [1122, 83] width 124 height 31
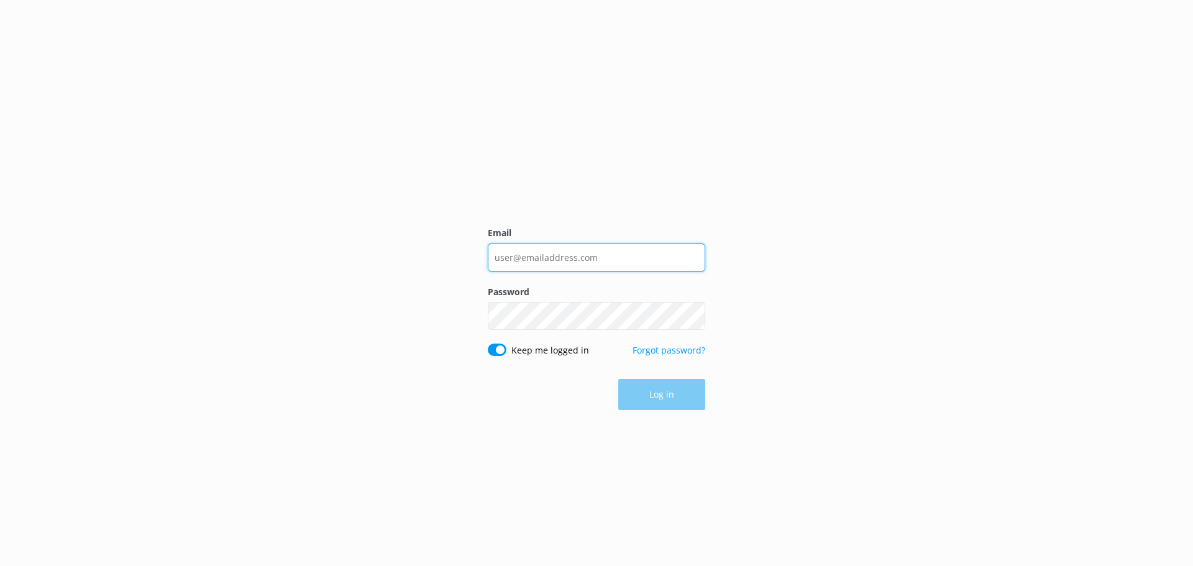
type input "[EMAIL_ADDRESS][DOMAIN_NAME]"
